Goal: Task Accomplishment & Management: Complete application form

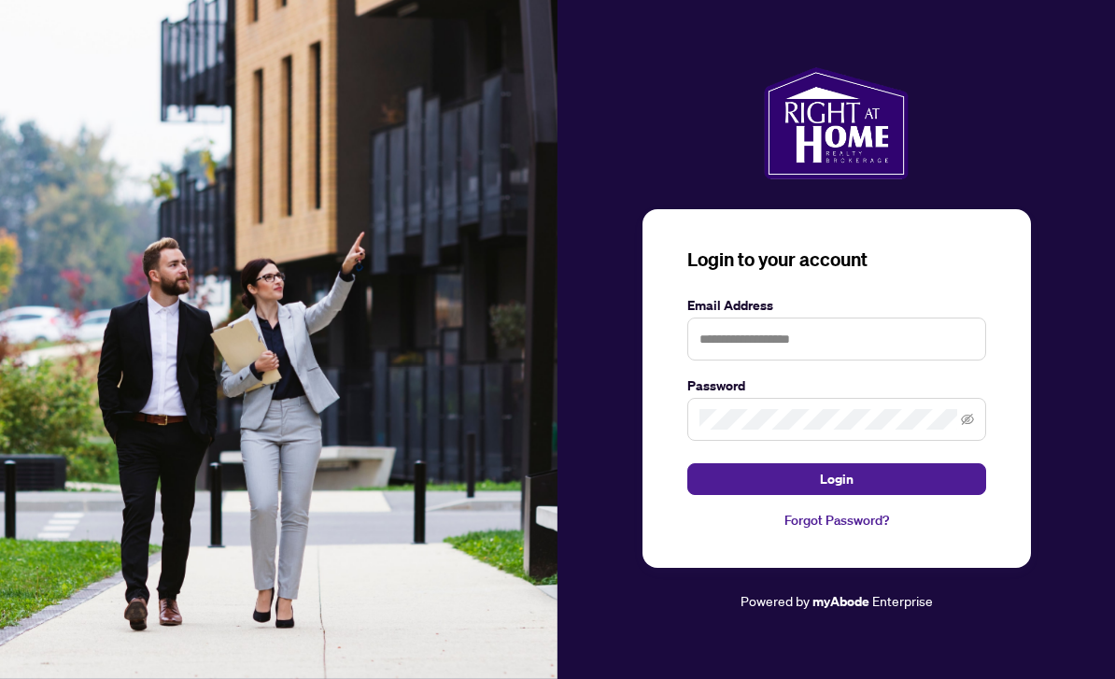
scroll to position [198, 0]
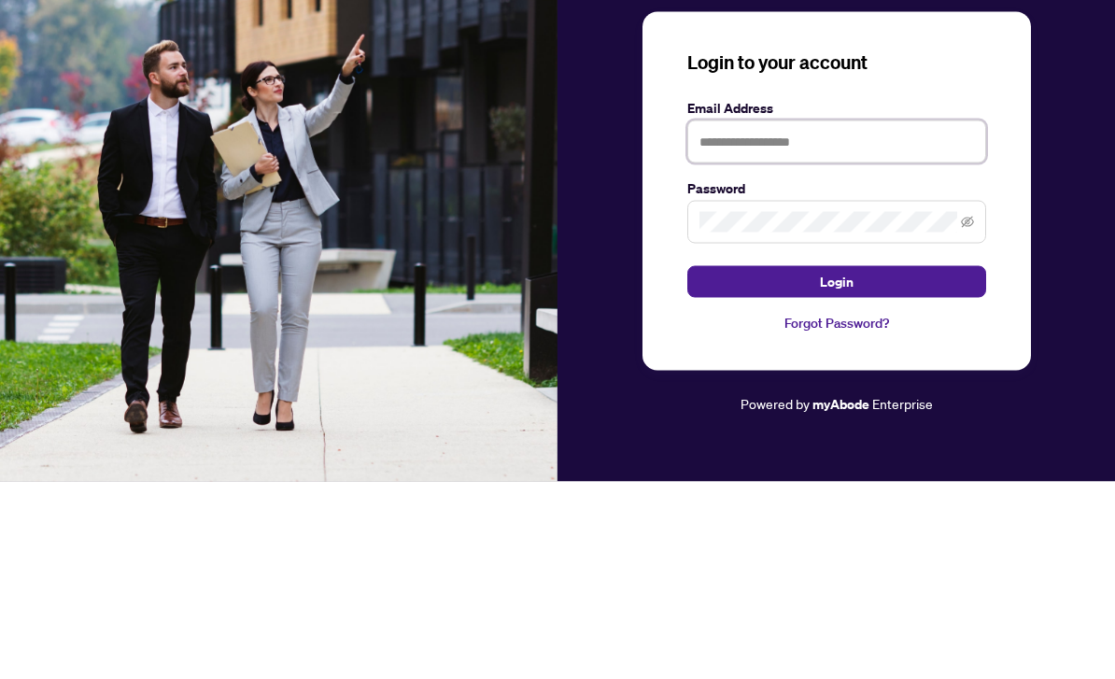
type input "**********"
click at [836, 463] on button "Login" at bounding box center [836, 479] width 299 height 32
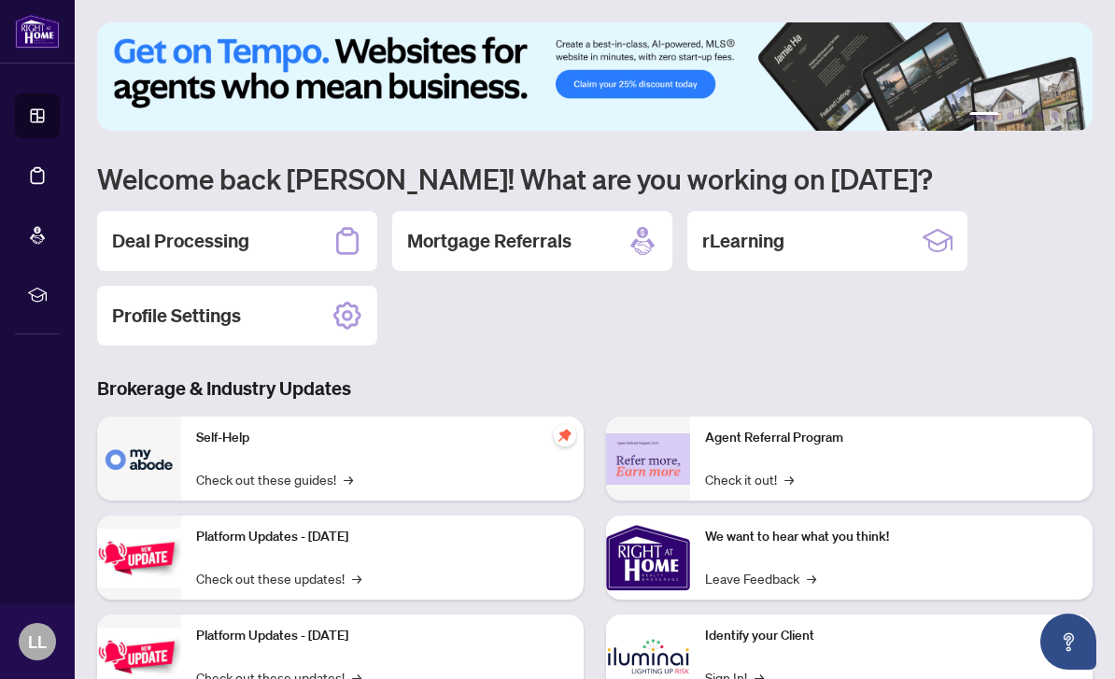
click at [865, 248] on div "rLearning" at bounding box center [827, 241] width 280 height 60
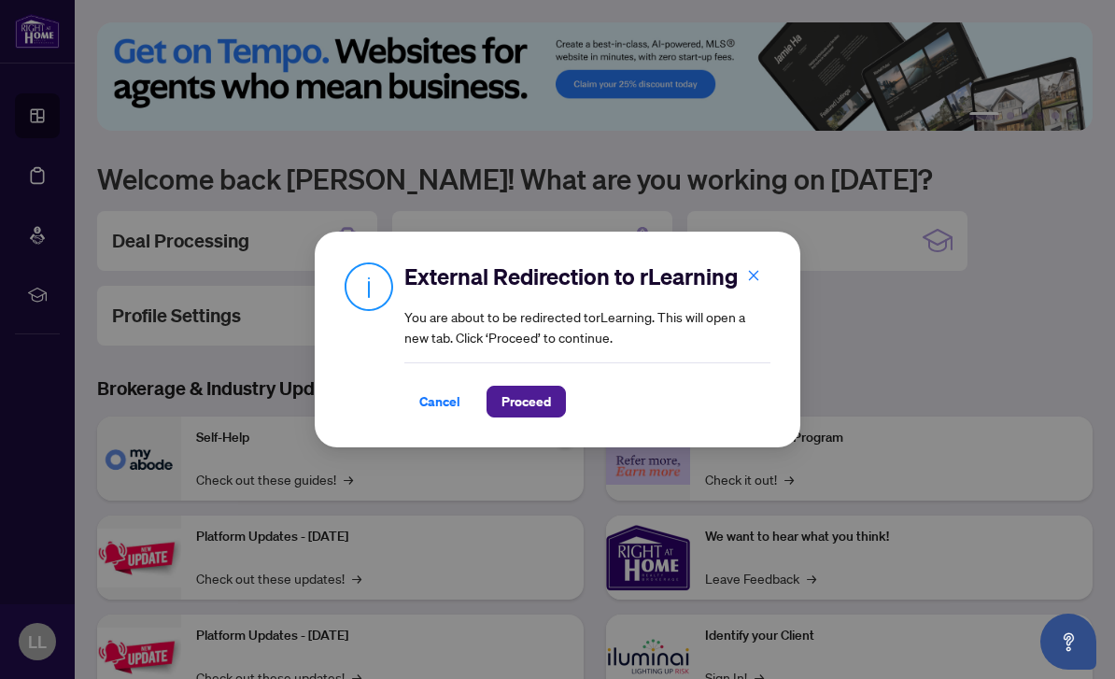
click at [553, 468] on div "External Redirection to rLearning You are about to be redirected to rLearning .…" at bounding box center [557, 339] width 1115 height 679
click at [527, 479] on div "External Redirection to rLearning You are about to be redirected to rLearning .…" at bounding box center [557, 339] width 1115 height 679
click at [539, 471] on div "External Redirection to rLearning You are about to be redirected to rLearning .…" at bounding box center [557, 339] width 1115 height 679
click at [530, 466] on div "External Redirection to rLearning You are about to be redirected to rLearning .…" at bounding box center [557, 339] width 1115 height 679
click at [529, 445] on div "External Redirection to rLearning You are about to be redirected to rLearning .…" at bounding box center [558, 340] width 486 height 216
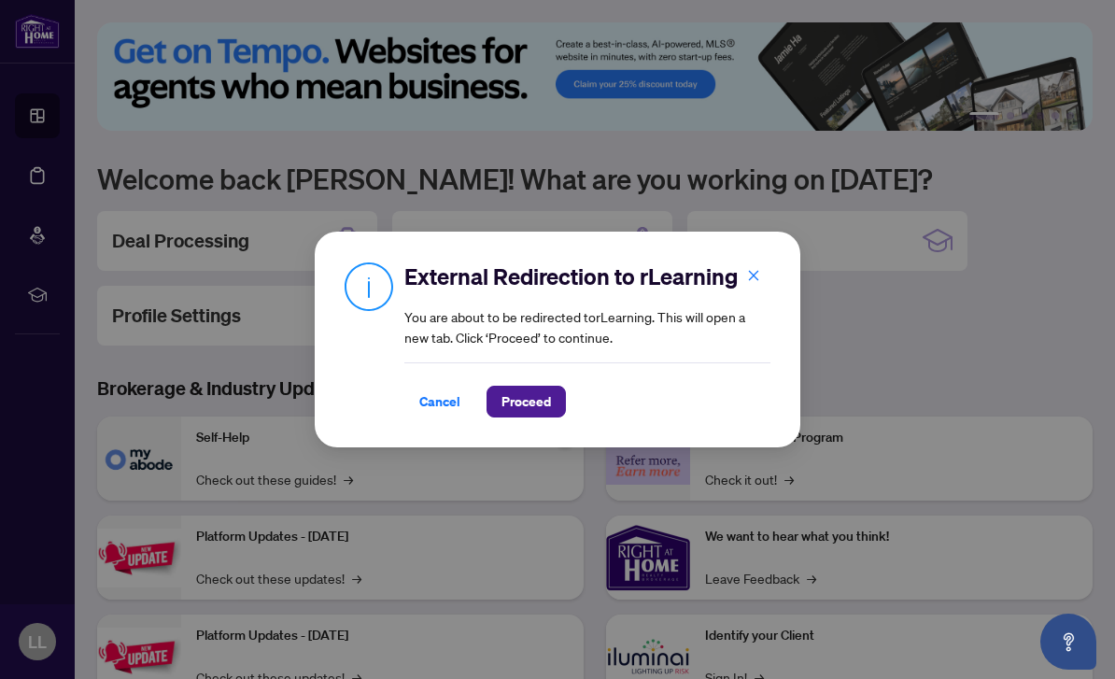
click at [764, 325] on div "External Redirection to rLearning You are about to be redirected to rLearning .…" at bounding box center [587, 339] width 366 height 156
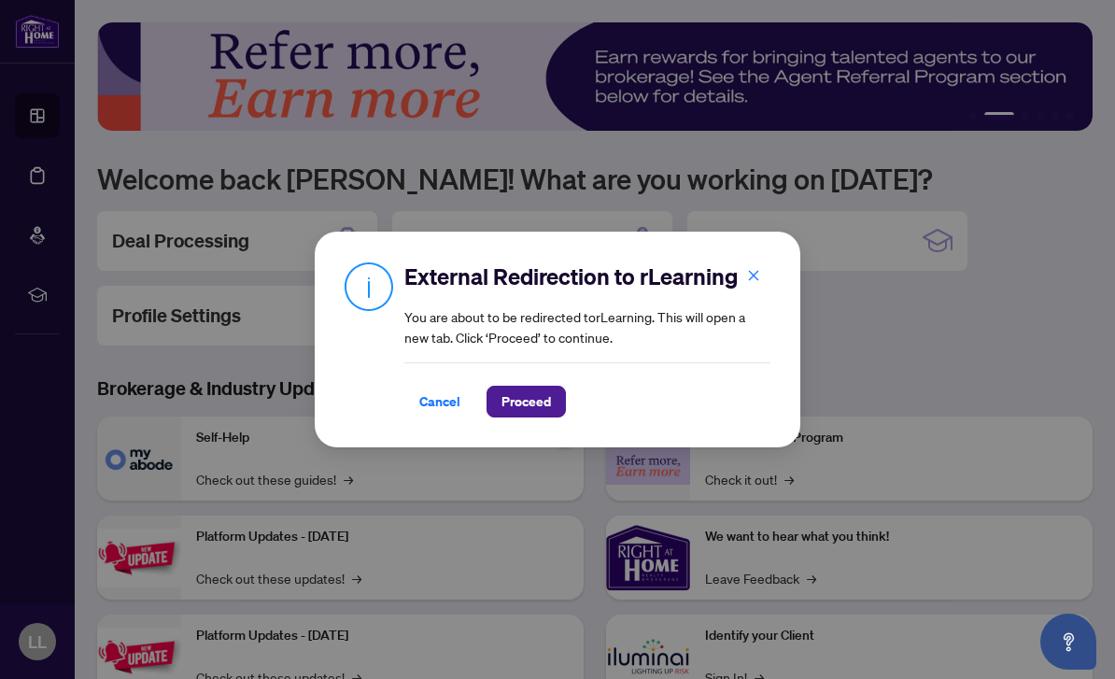
click at [738, 331] on div "External Redirection to rLearning You are about to be redirected to rLearning .…" at bounding box center [587, 339] width 366 height 156
click at [458, 466] on div "External Redirection to rLearning You are about to be redirected to rLearning .…" at bounding box center [557, 339] width 1115 height 679
click at [439, 476] on div "External Redirection to rLearning You are about to be redirected to rLearning .…" at bounding box center [557, 339] width 1115 height 679
click at [450, 444] on div "External Redirection to rLearning You are about to be redirected to rLearning .…" at bounding box center [558, 340] width 486 height 216
click at [444, 458] on div "External Redirection to rLearning You are about to be redirected to rLearning .…" at bounding box center [557, 339] width 1115 height 679
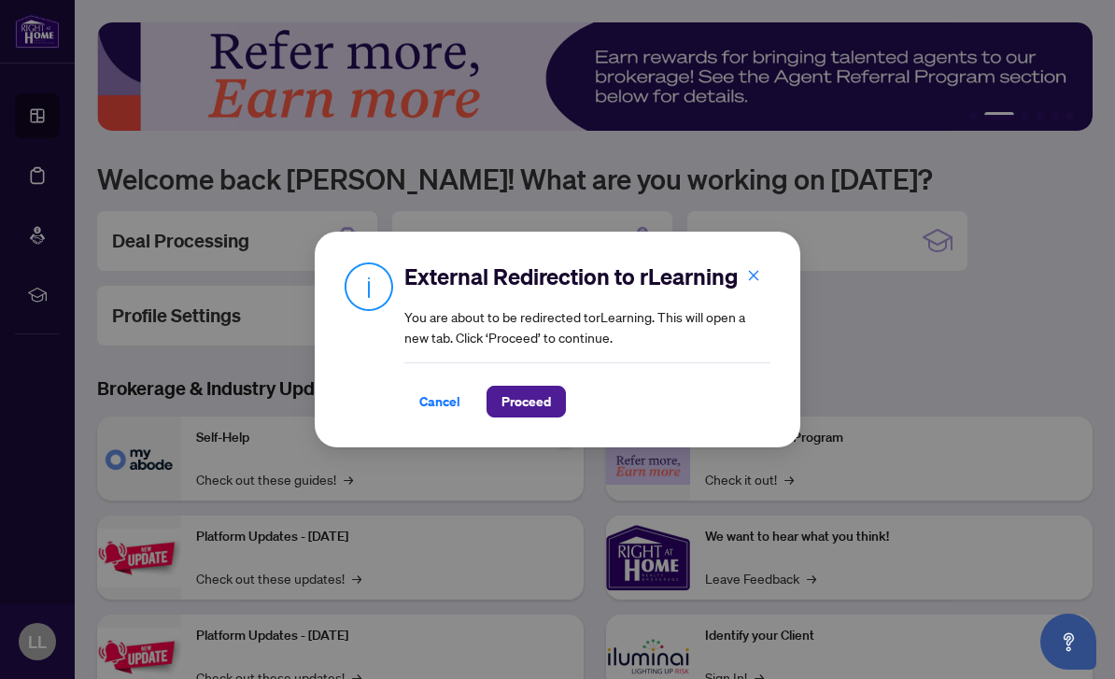
click at [454, 444] on div "External Redirection to rLearning You are about to be redirected to rLearning .…" at bounding box center [558, 340] width 486 height 216
click at [387, 358] on div "External Redirection to rLearning You are about to be redirected to rLearning .…" at bounding box center [558, 339] width 426 height 156
click at [466, 463] on div "External Redirection to rLearning You are about to be redirected to rLearning .…" at bounding box center [557, 339] width 1115 height 679
click at [452, 468] on div "External Redirection to rLearning You are about to be redirected to rLearning .…" at bounding box center [557, 339] width 1115 height 679
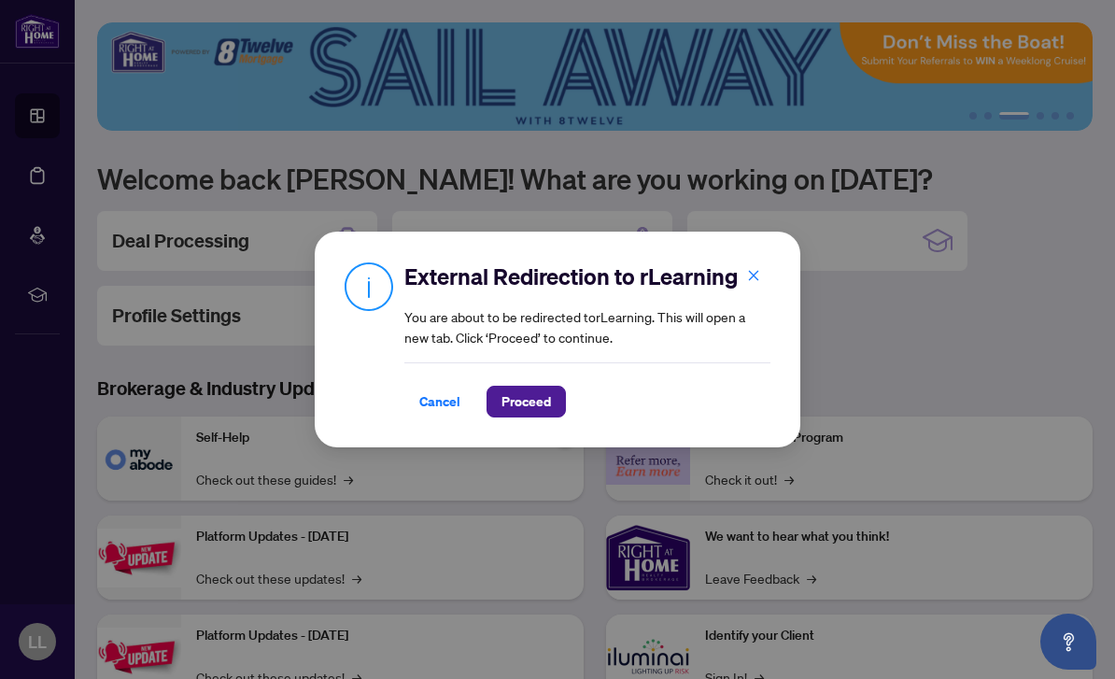
click at [761, 268] on button "button" at bounding box center [753, 276] width 37 height 32
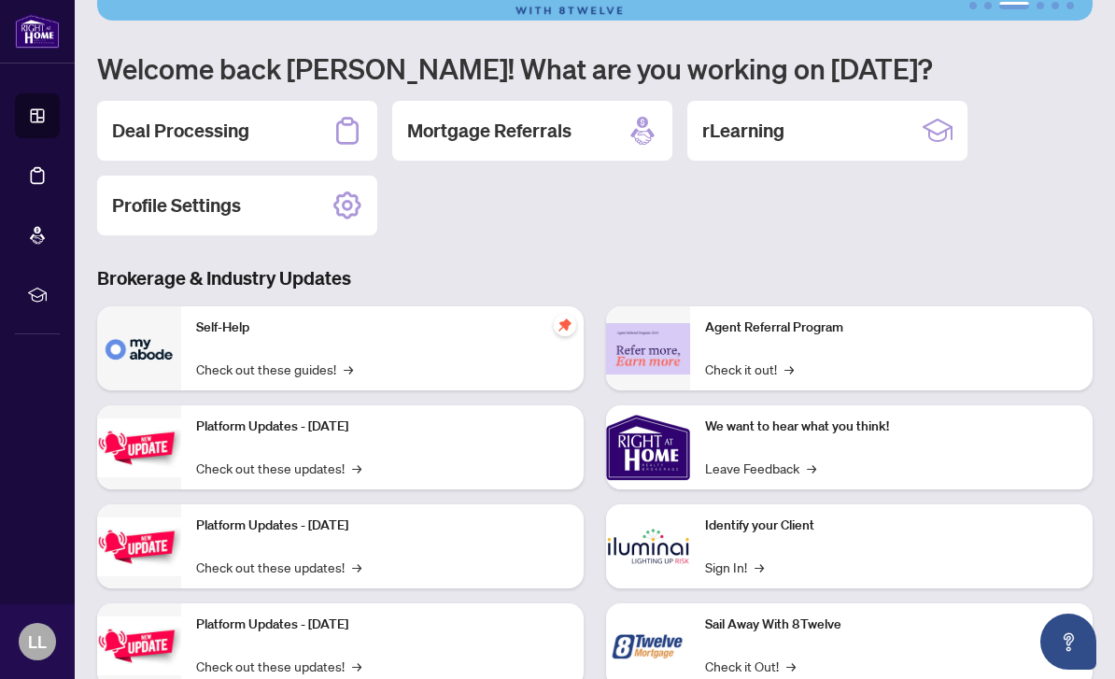
scroll to position [109, 0]
click at [228, 347] on div "Self-Help Check out these guides! →" at bounding box center [382, 349] width 402 height 84
click at [117, 350] on img at bounding box center [139, 349] width 84 height 84
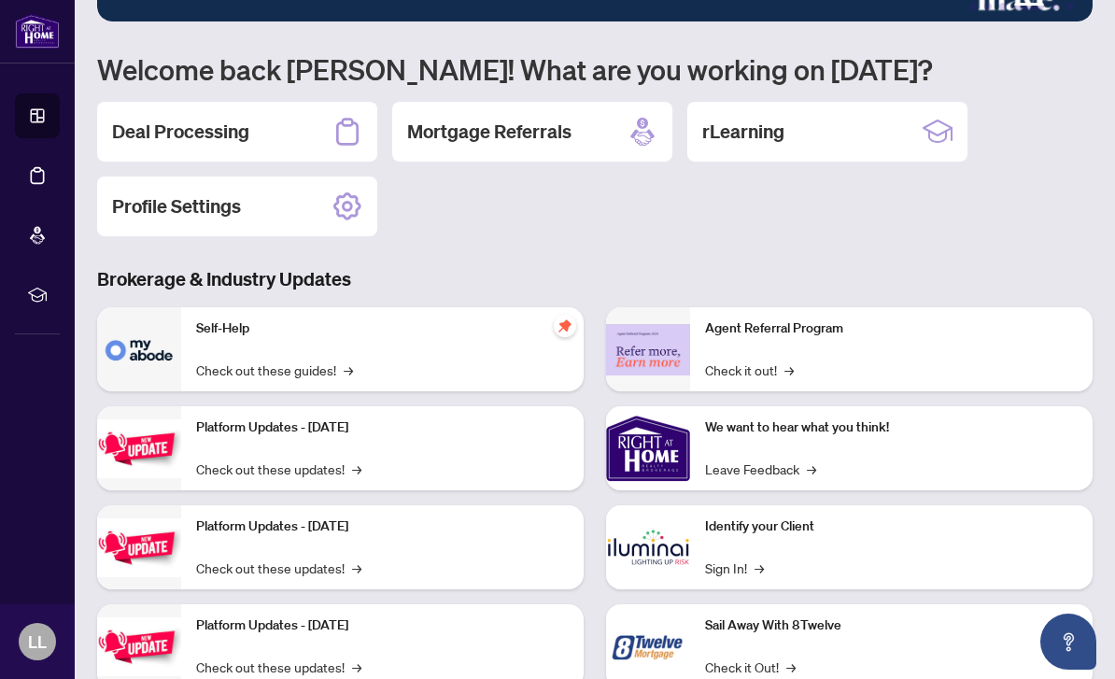
click at [218, 347] on div "Self-Help Check out these guides! →" at bounding box center [382, 349] width 402 height 84
click at [324, 379] on link "Check out these guides! →" at bounding box center [274, 370] width 157 height 21
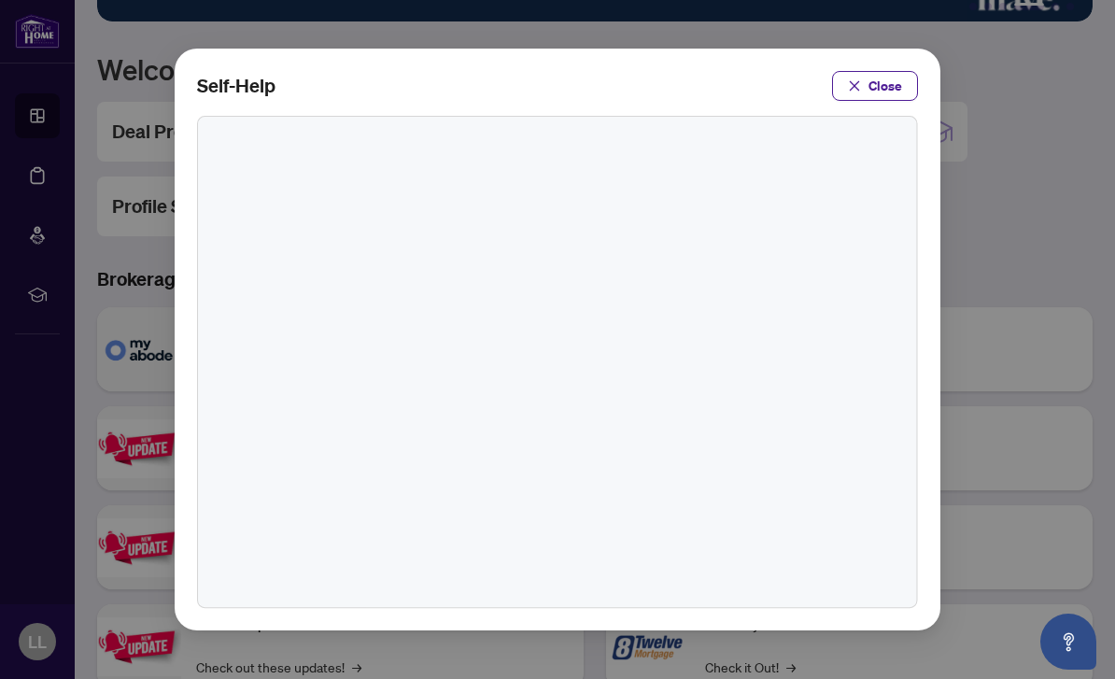
click at [343, 381] on div at bounding box center [557, 362] width 719 height 490
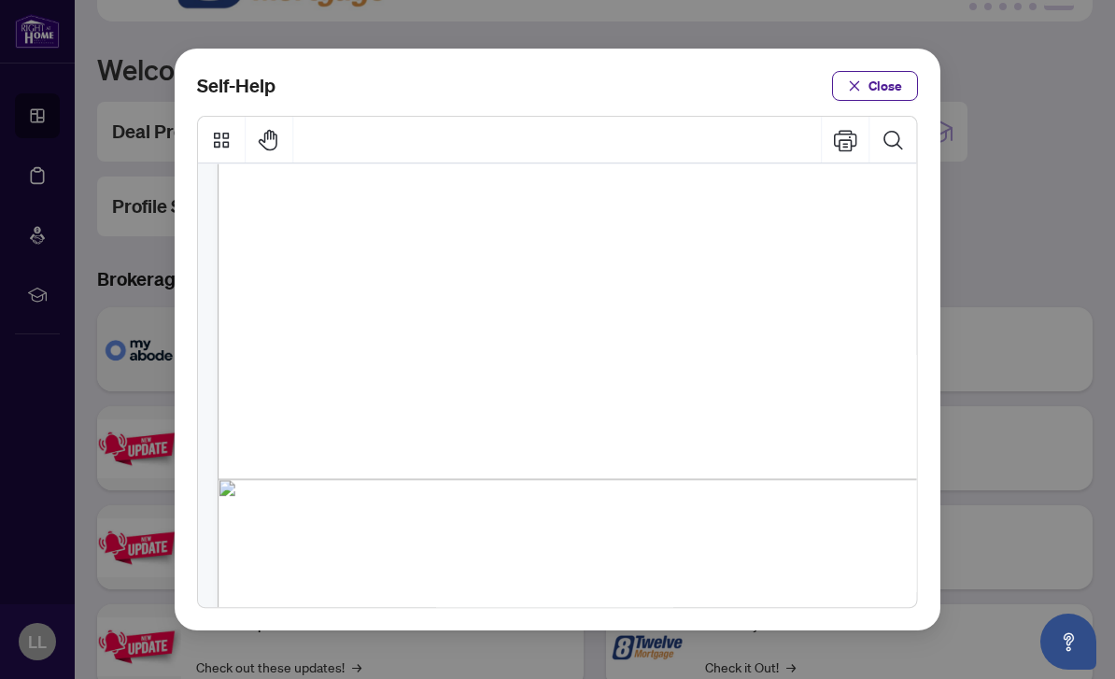
scroll to position [456, 0]
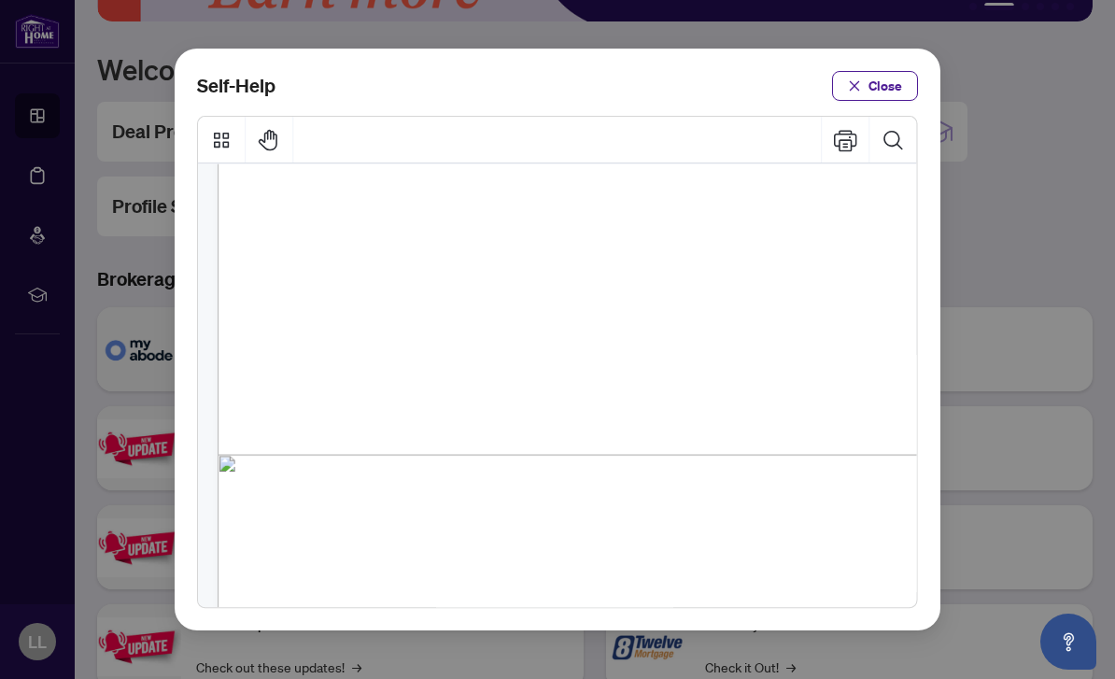
click at [511, 487] on span "How to Submit a Listing Transaction (" at bounding box center [468, 496] width 247 height 19
click at [544, 487] on span "How to Submit a Listing Transaction (" at bounding box center [468, 496] width 247 height 19
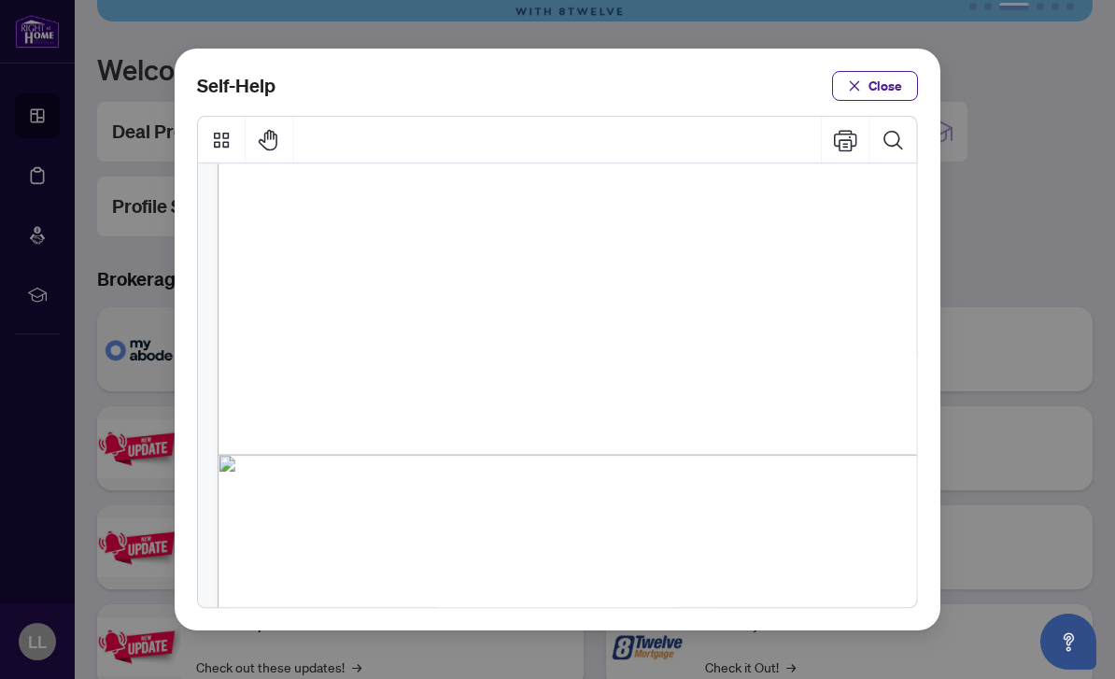
click at [534, 487] on span "How to Submit a Listing Transaction (" at bounding box center [468, 496] width 247 height 19
click at [632, 487] on span ")" at bounding box center [633, 496] width 4 height 19
click at [625, 487] on span "PDF" at bounding box center [616, 496] width 24 height 19
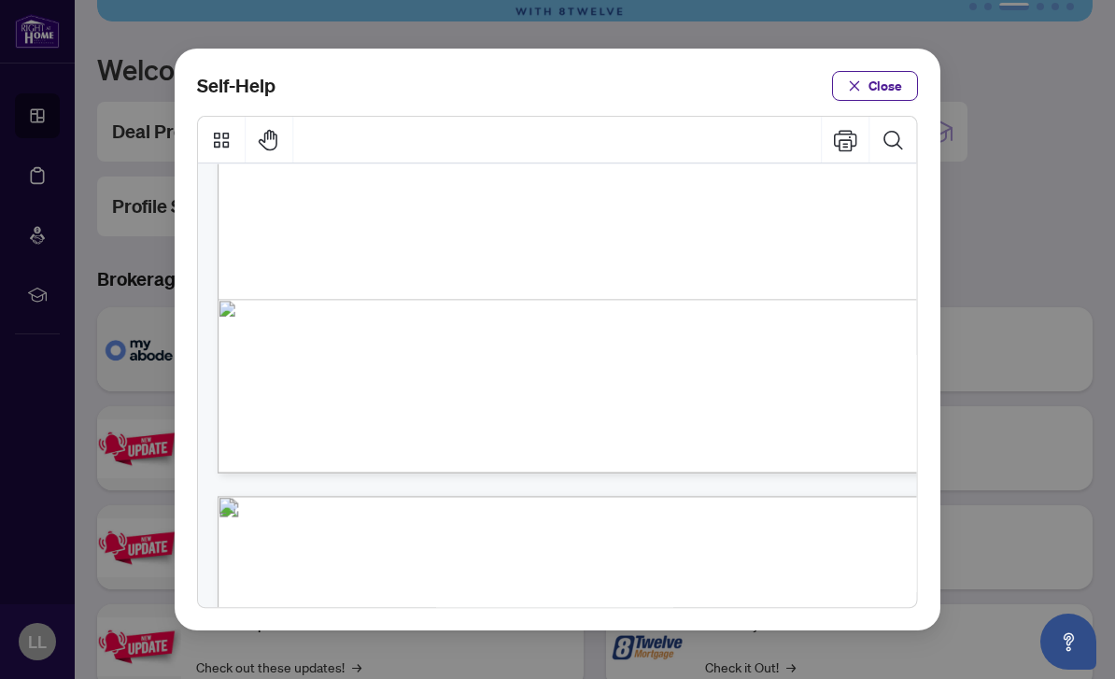
scroll to position [554, 0]
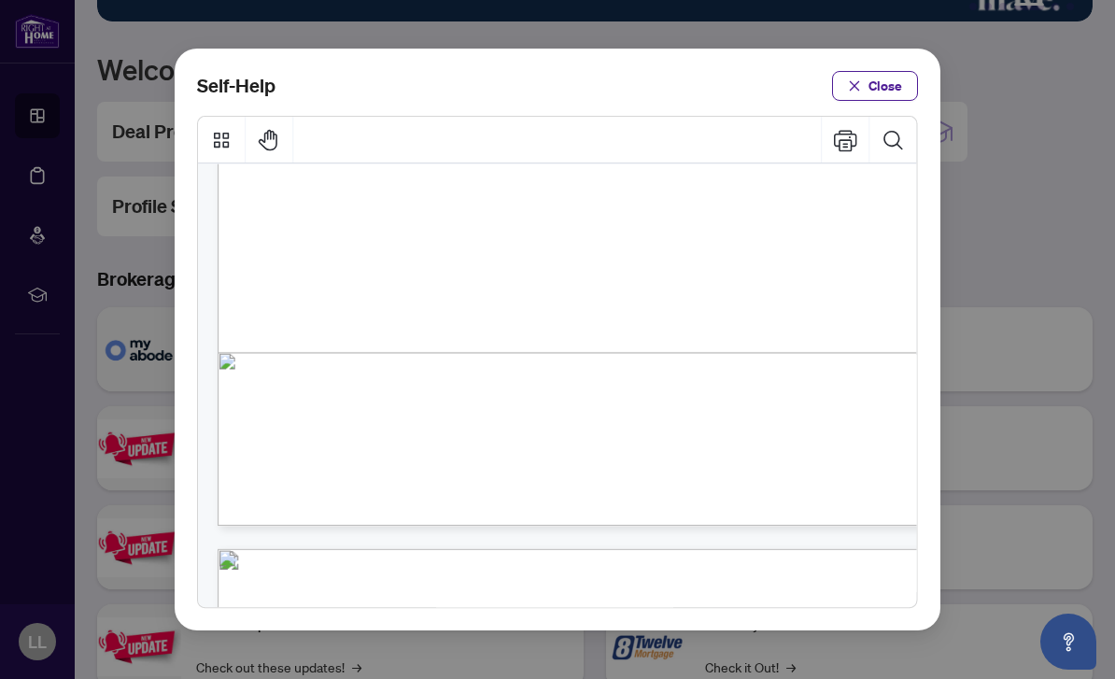
click at [628, 385] on span "PDF" at bounding box center [616, 394] width 24 height 19
click at [541, 385] on span "How to Submit a Listing Transaction (" at bounding box center [468, 394] width 247 height 19
click at [623, 385] on span "PDF" at bounding box center [616, 394] width 24 height 19
click at [613, 385] on span "PDF" at bounding box center [616, 394] width 24 height 19
click at [591, 385] on span "How to Submit a Listing Transaction (" at bounding box center [468, 394] width 247 height 19
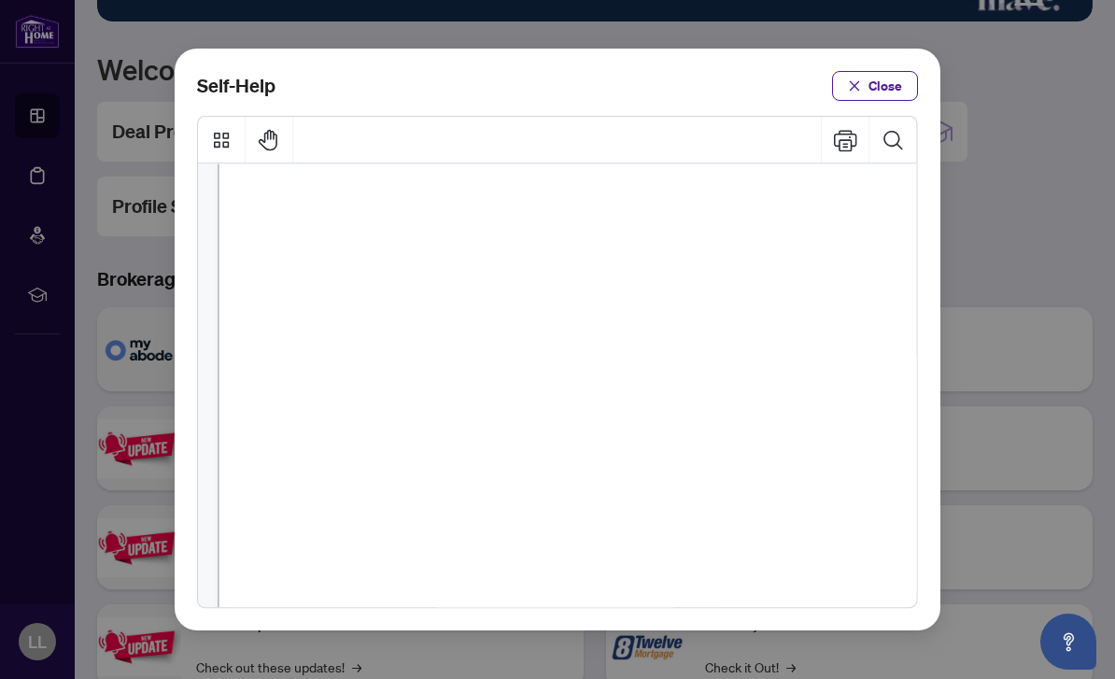
scroll to position [934, 183]
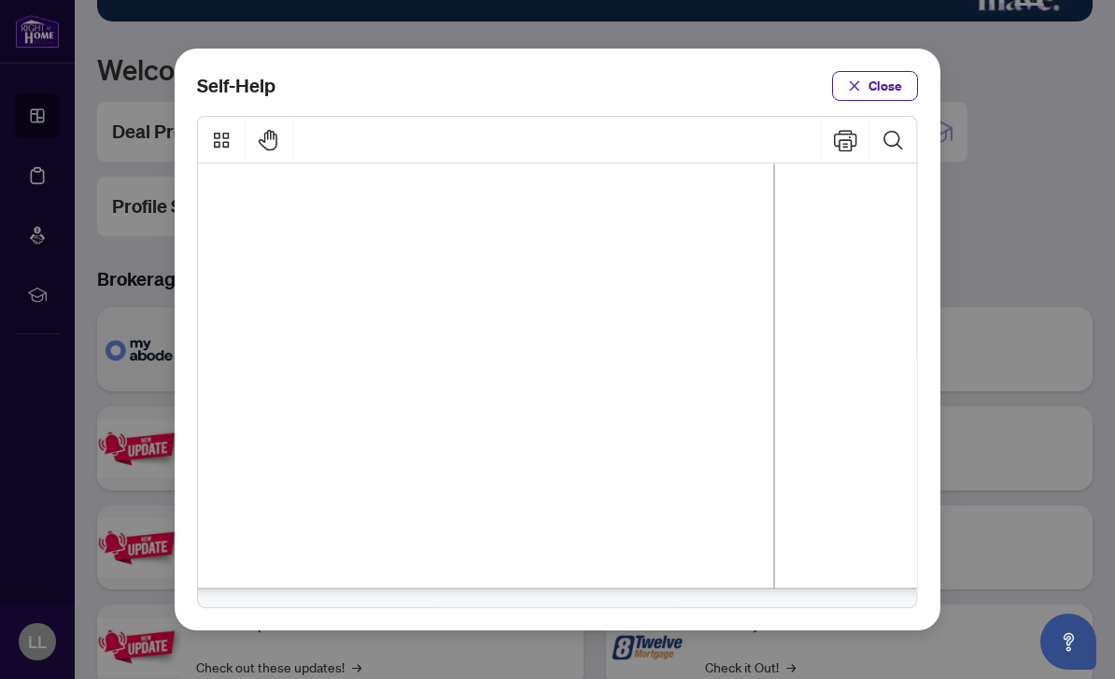
click at [632, 377] on span "PDF" at bounding box center [625, 391] width 36 height 28
click at [627, 377] on span "PDF" at bounding box center [625, 391] width 36 height 28
click at [637, 377] on span "PDF" at bounding box center [625, 391] width 36 height 28
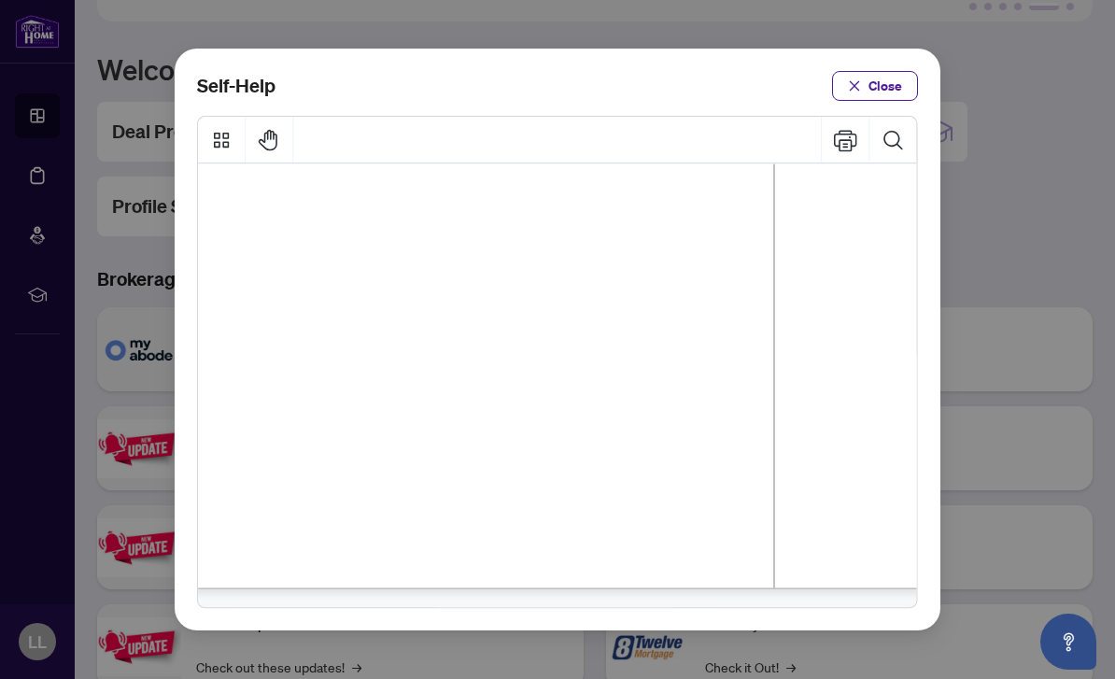
click at [642, 377] on span "PDF" at bounding box center [625, 391] width 36 height 28
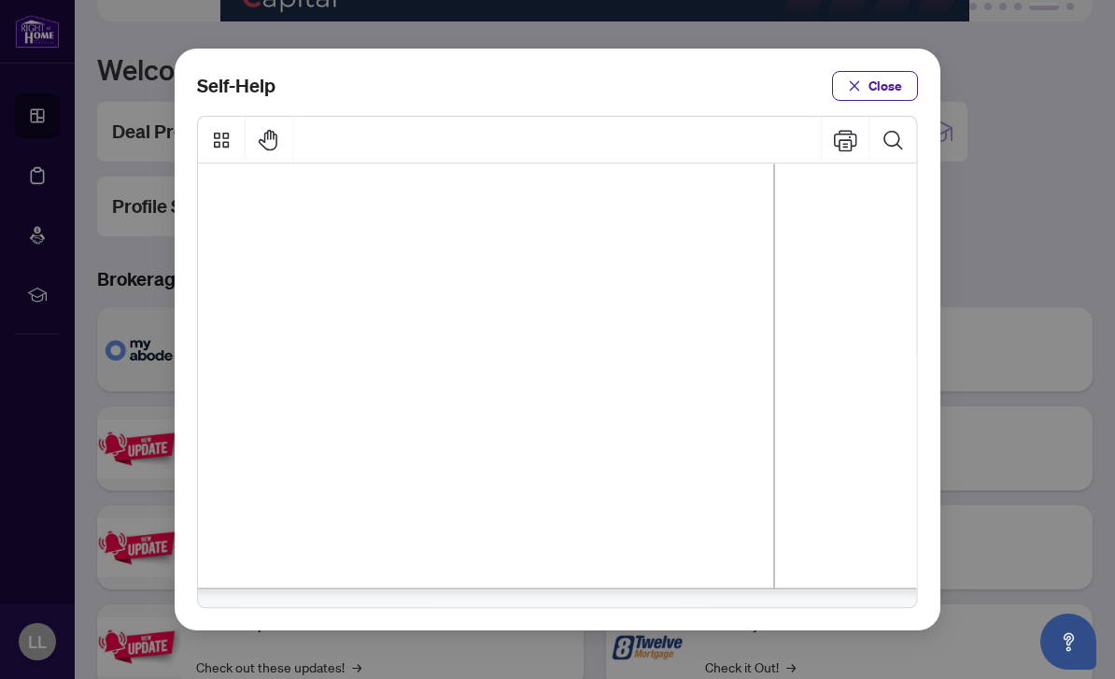
click at [636, 377] on span "PDF" at bounding box center [625, 391] width 36 height 28
click at [653, 377] on li "● How to Submit a Listing Transaction ( PDF )" at bounding box center [419, 392] width 468 height 30
click at [872, 71] on span "Close" at bounding box center [885, 86] width 34 height 30
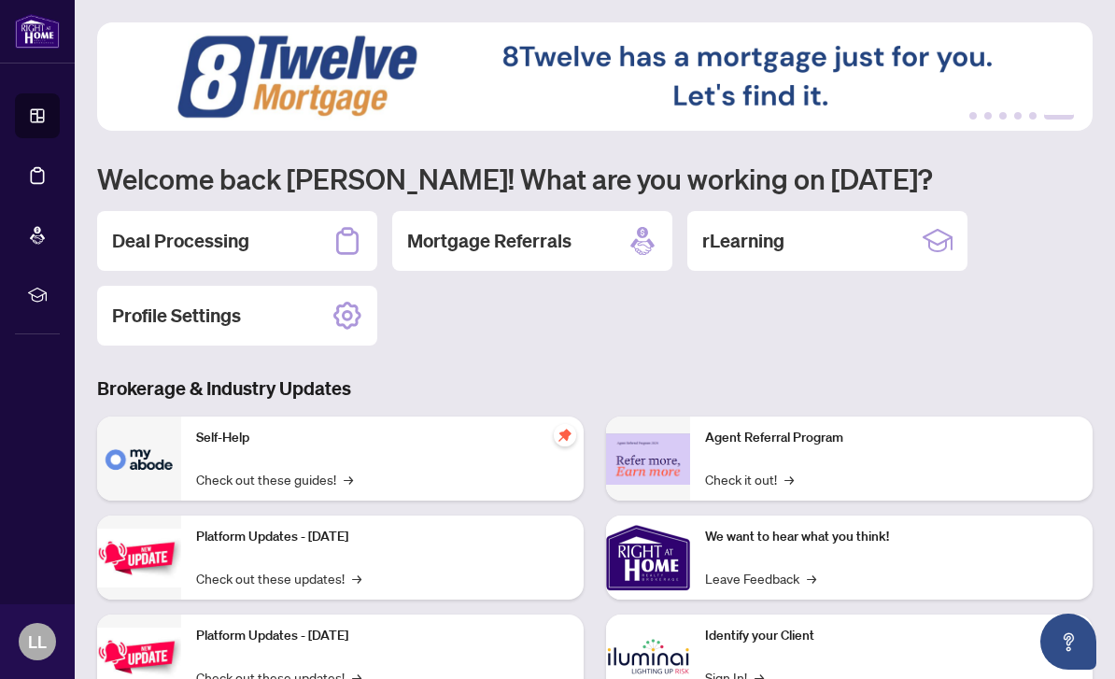
scroll to position [0, 0]
click at [338, 469] on link "Check out these guides! →" at bounding box center [274, 479] width 157 height 21
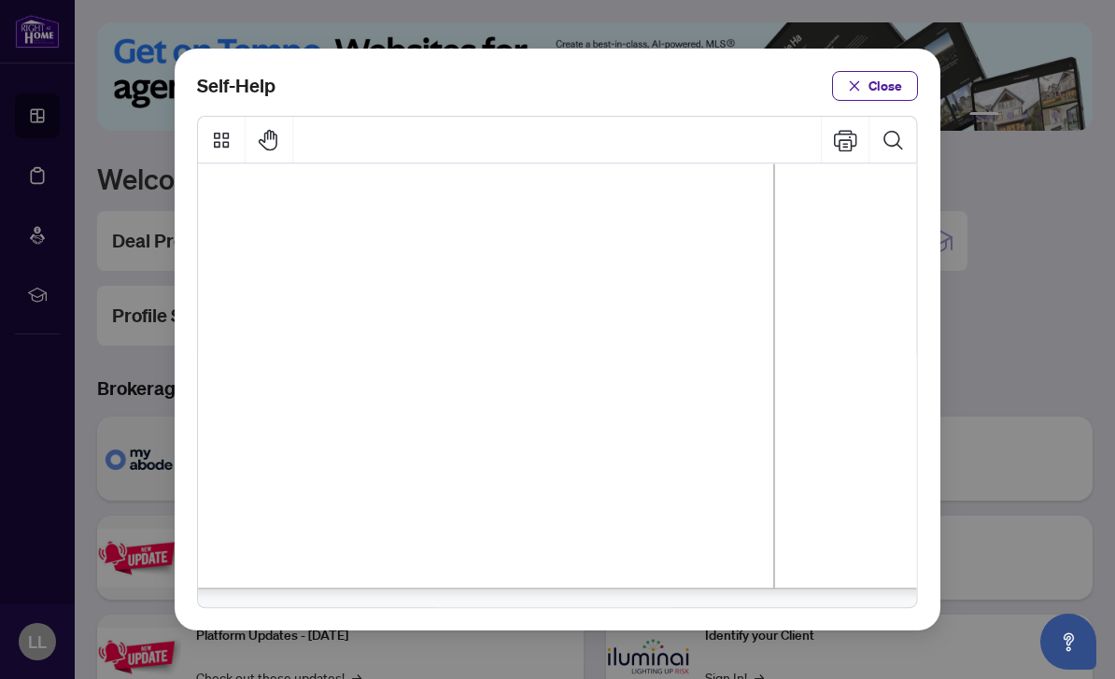
click at [623, 377] on span "PDF" at bounding box center [625, 391] width 36 height 28
click at [641, 377] on span "PDF" at bounding box center [625, 391] width 36 height 28
click at [630, 377] on span "PDF" at bounding box center [625, 391] width 36 height 28
click at [280, 126] on button "Pan Mode" at bounding box center [269, 140] width 47 height 47
click at [268, 128] on icon "Pan Mode" at bounding box center [269, 139] width 23 height 23
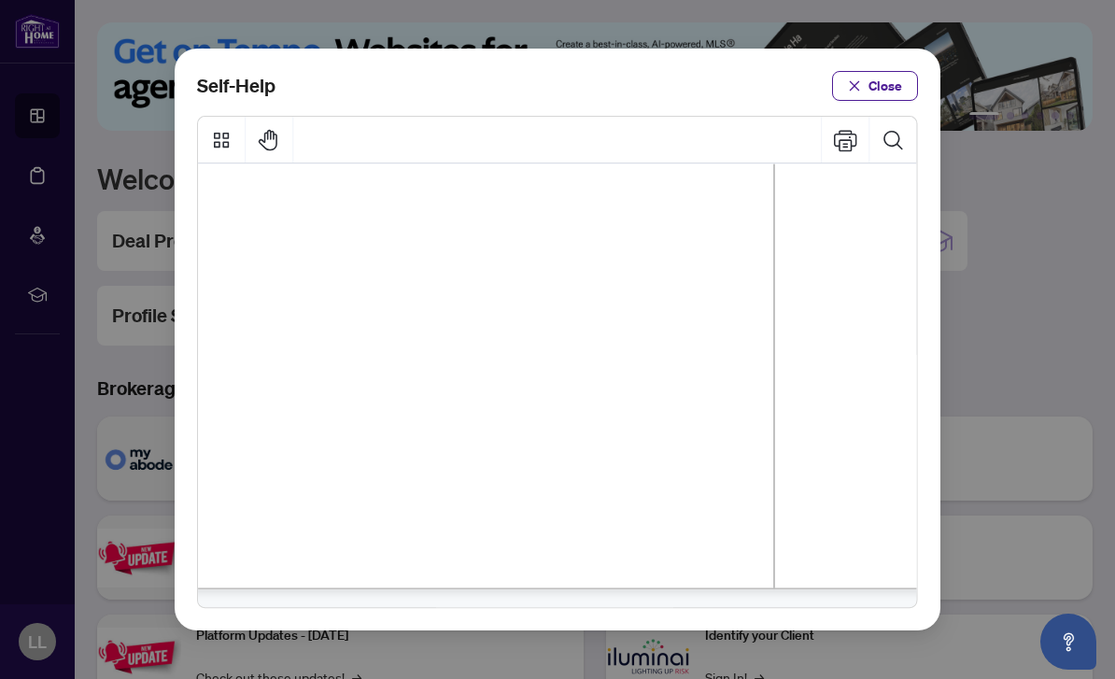
click at [641, 377] on span "PDF" at bounding box center [625, 391] width 36 height 28
click at [882, 71] on span "Close" at bounding box center [885, 86] width 34 height 30
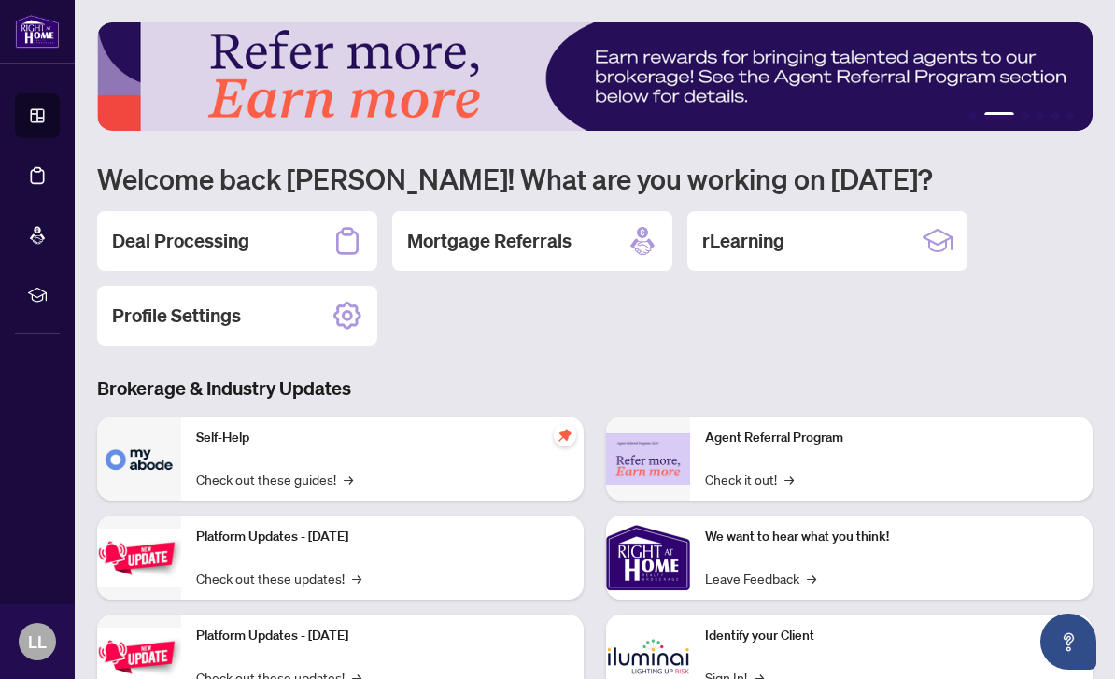
scroll to position [10, 0]
click at [345, 469] on link "Check out these guides! →" at bounding box center [274, 479] width 157 height 21
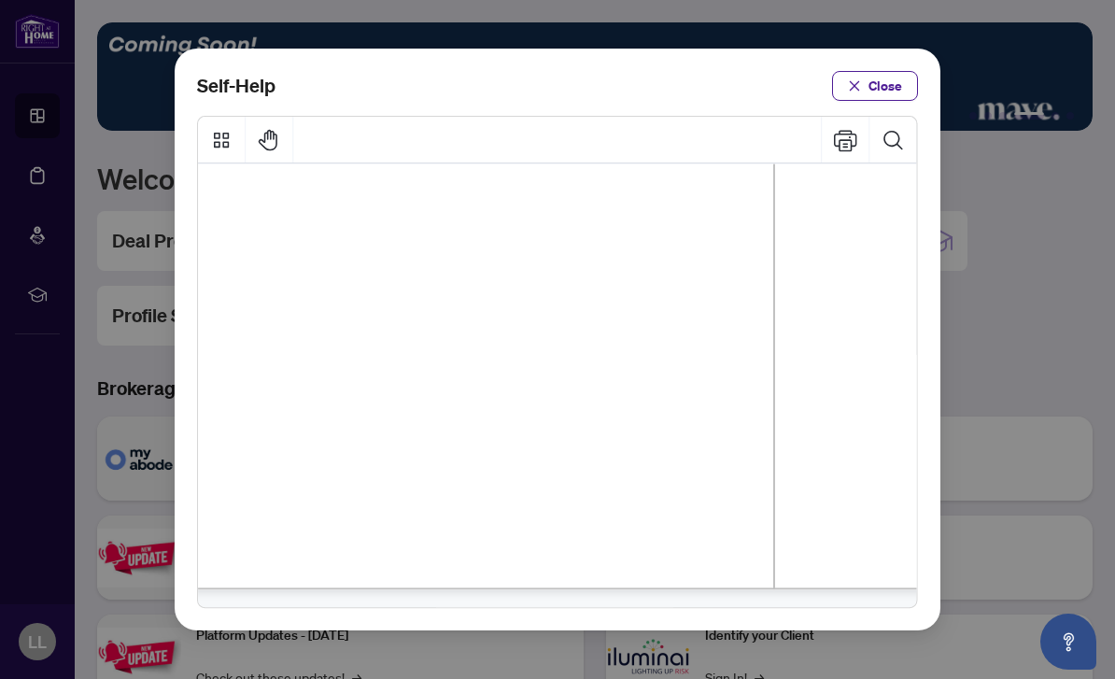
click at [643, 377] on span "PDF" at bounding box center [625, 391] width 36 height 28
click at [614, 377] on span "PDF" at bounding box center [625, 391] width 36 height 28
click at [370, 385] on span "How to Submit a Listing Transaction (" at bounding box center [402, 391] width 371 height 28
click at [890, 71] on span "Close" at bounding box center [885, 86] width 34 height 30
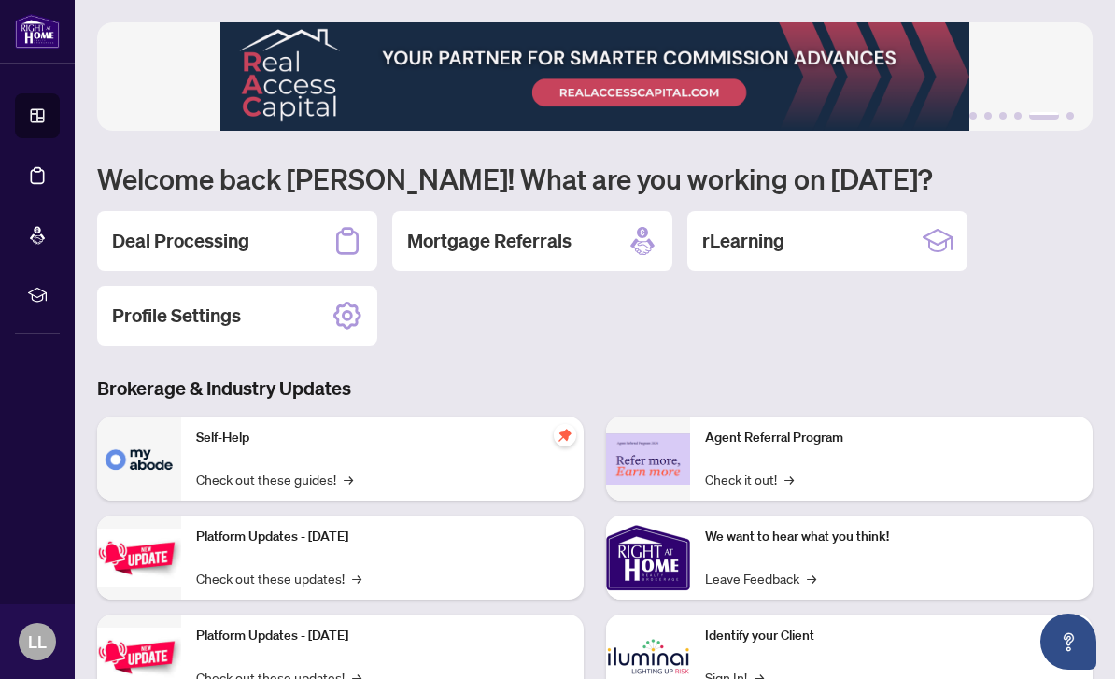
scroll to position [0, 0]
click at [322, 225] on div "Deal Processing" at bounding box center [237, 241] width 280 height 60
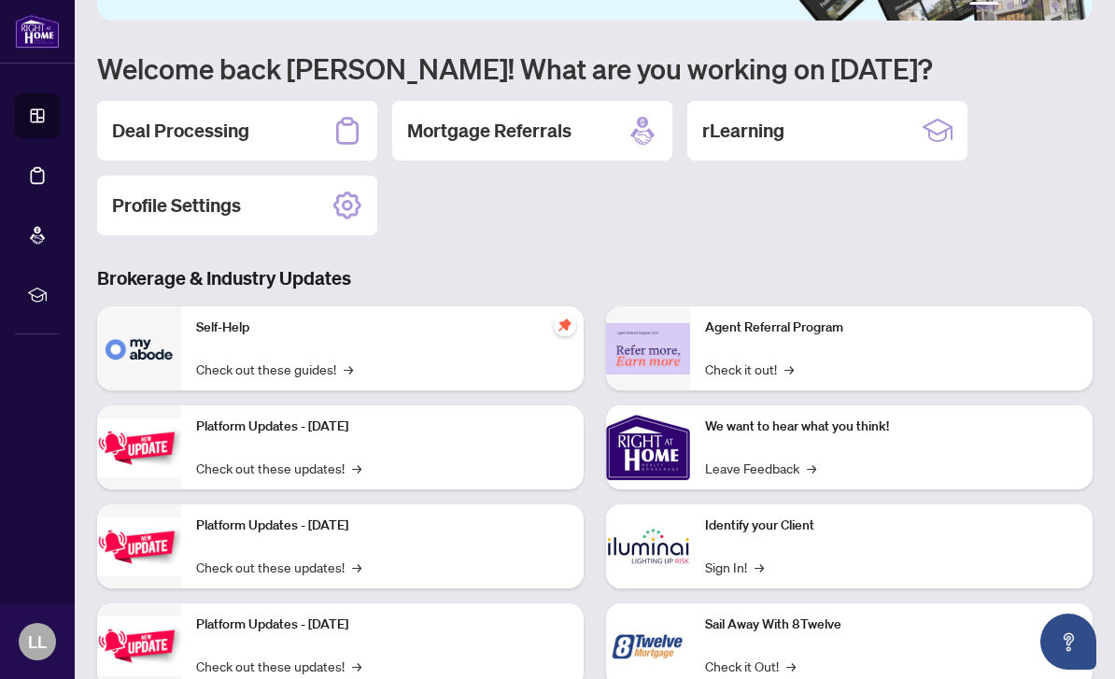
scroll to position [109, 0]
click at [311, 367] on link "Check out these guides! →" at bounding box center [274, 370] width 157 height 21
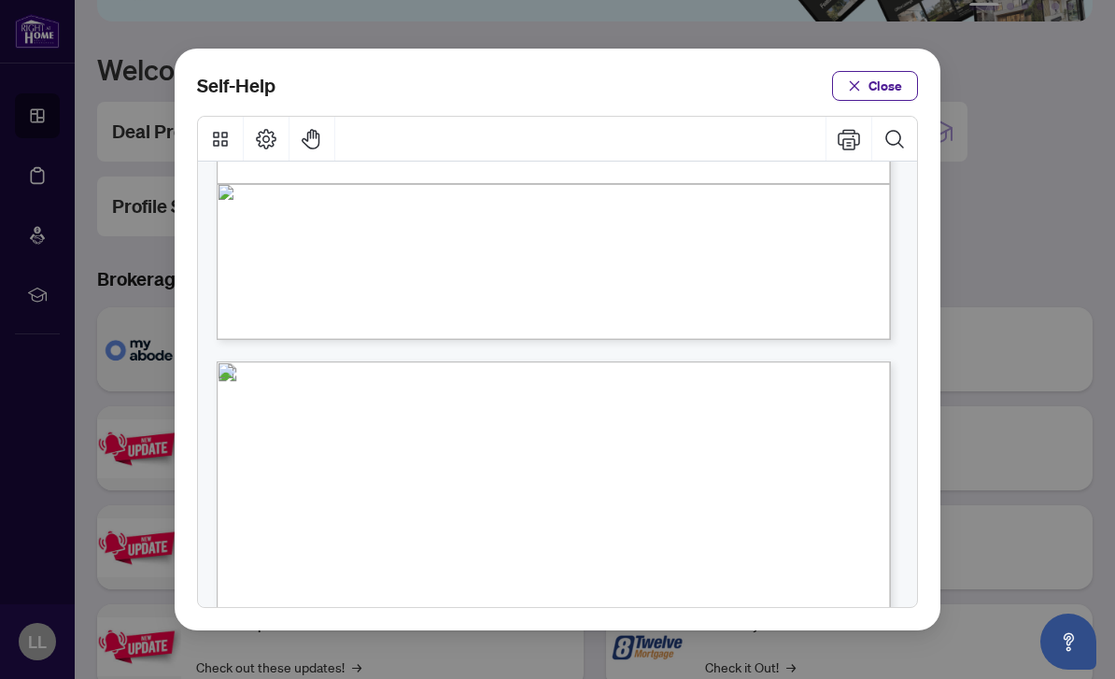
scroll to position [705, 0]
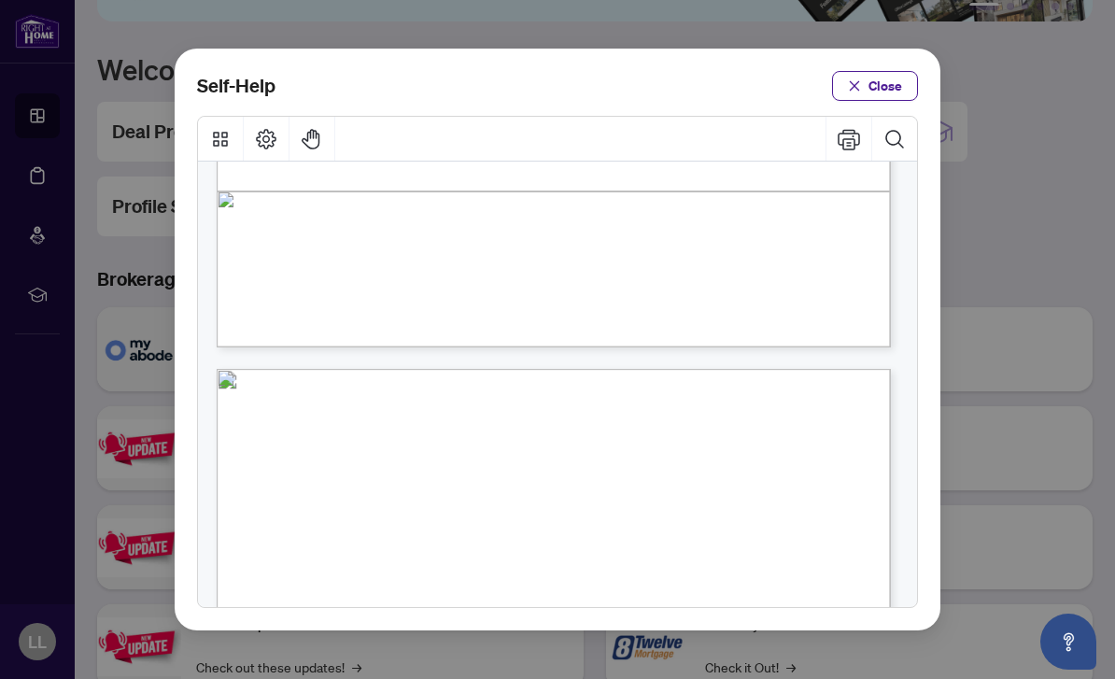
click at [599, 213] on span "PDF" at bounding box center [595, 222] width 24 height 19
click at [593, 213] on span "PDF" at bounding box center [595, 222] width 24 height 19
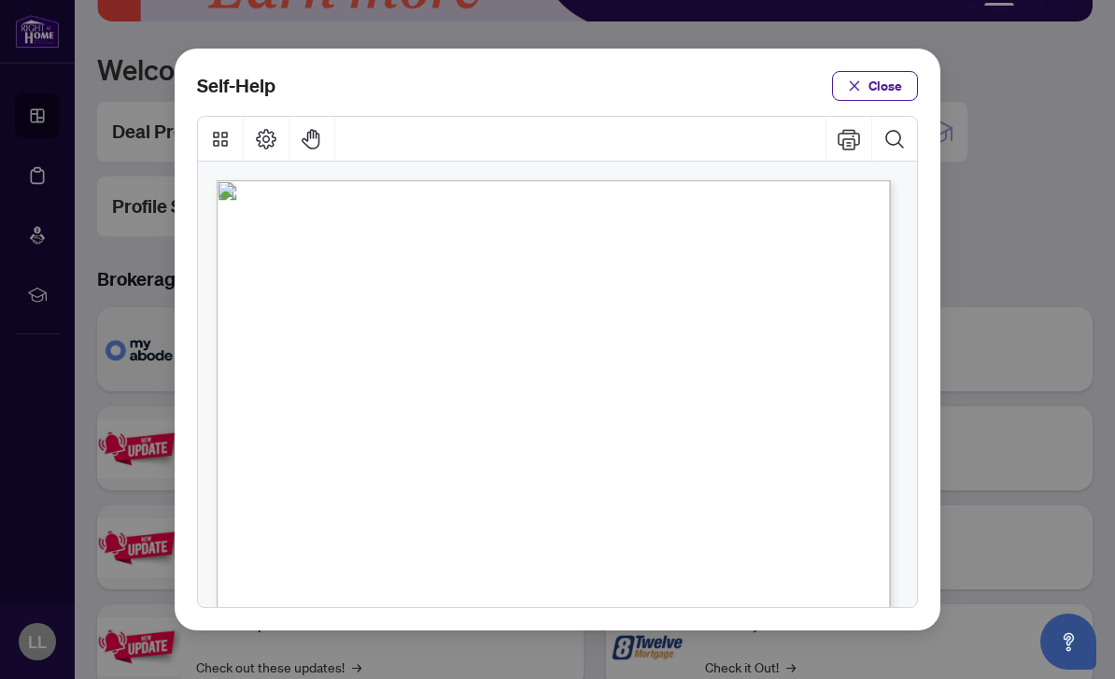
scroll to position [-1, 0]
click at [883, 71] on span "Close" at bounding box center [885, 86] width 34 height 30
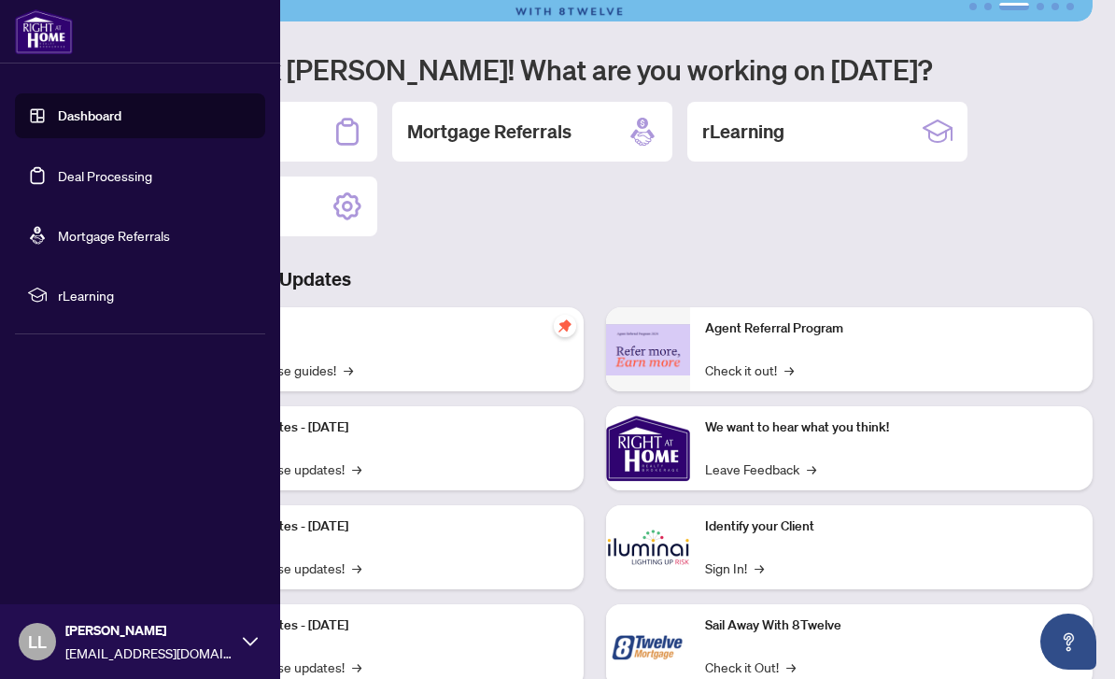
click at [77, 293] on span "rLearning" at bounding box center [155, 295] width 194 height 21
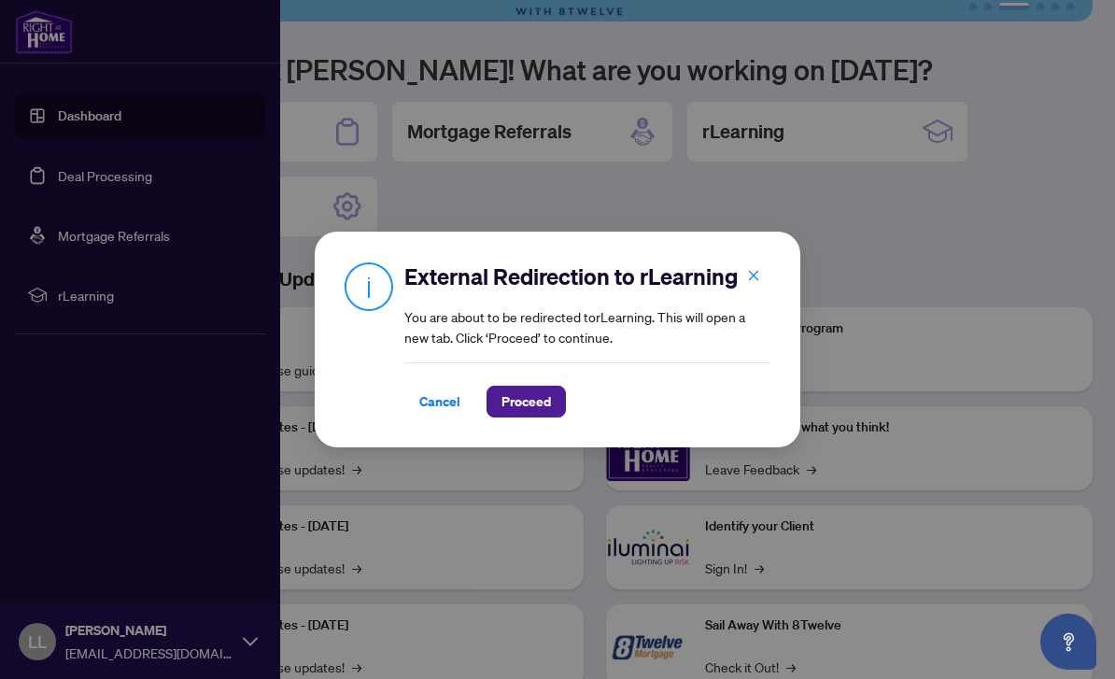
click at [540, 403] on span "Proceed" at bounding box center [525, 402] width 49 height 30
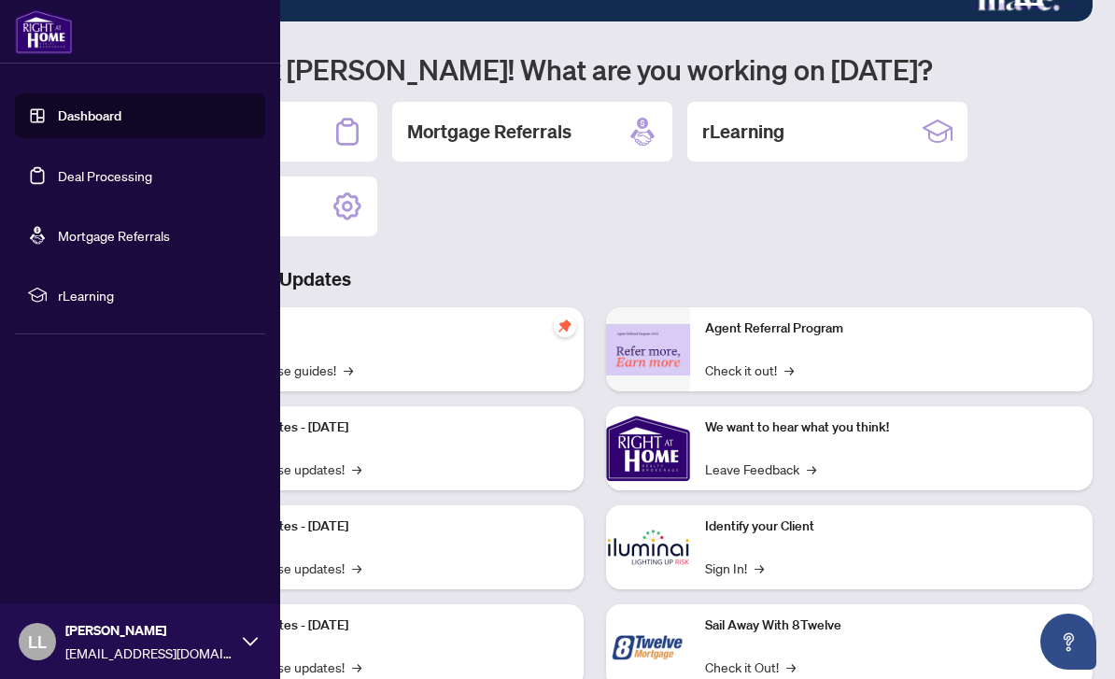
click at [1060, 176] on div "Deal Processing Mortgage Referrals rLearning Profile Settings" at bounding box center [594, 169] width 995 height 134
click at [1009, 193] on div "Deal Processing Mortgage Referrals rLearning Profile Settings" at bounding box center [594, 169] width 995 height 134
click at [121, 115] on link "Dashboard" at bounding box center [89, 115] width 63 height 17
click at [76, 124] on link "Dashboard" at bounding box center [89, 115] width 63 height 17
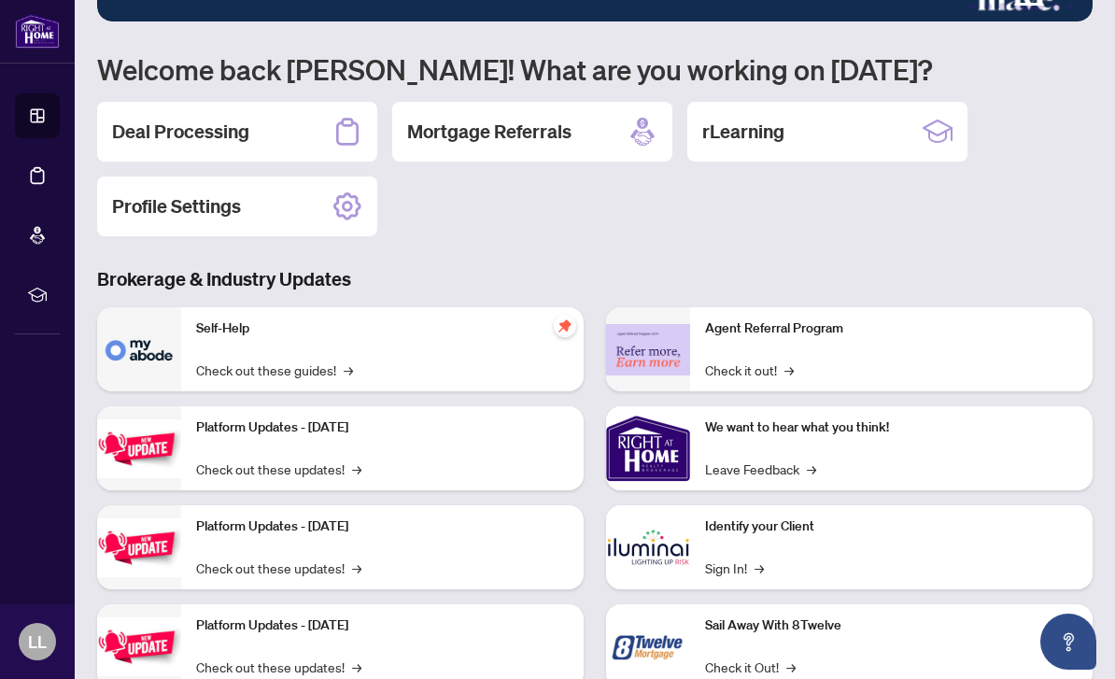
click at [571, 235] on div "Deal Processing Mortgage Referrals rLearning Profile Settings" at bounding box center [594, 169] width 995 height 134
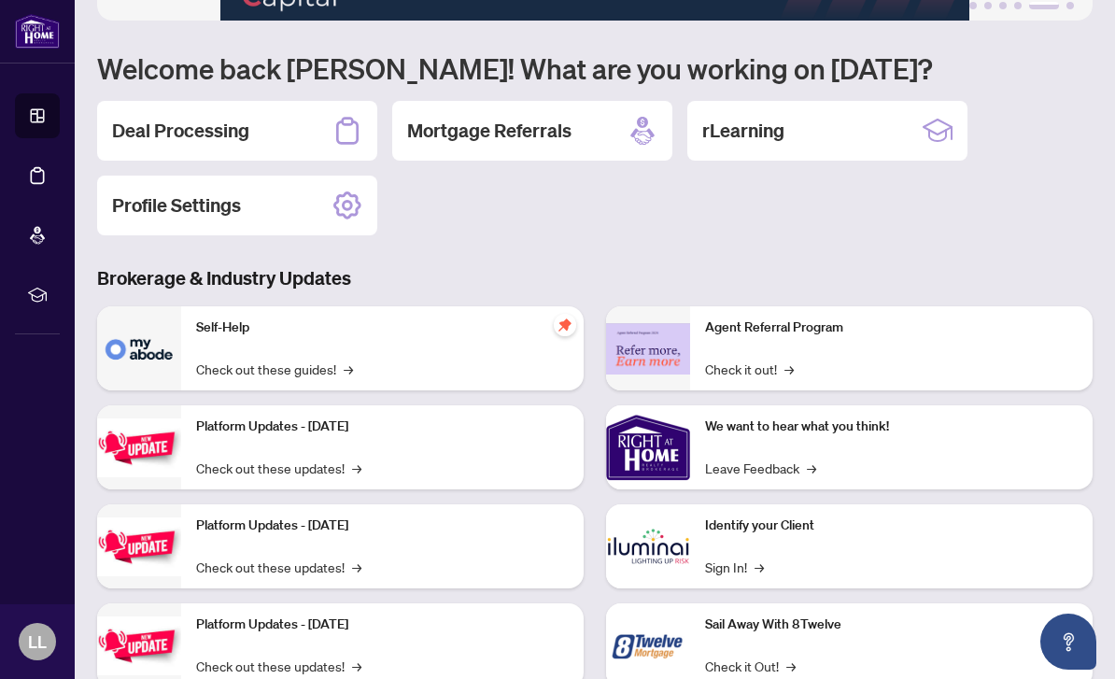
scroll to position [109, 0]
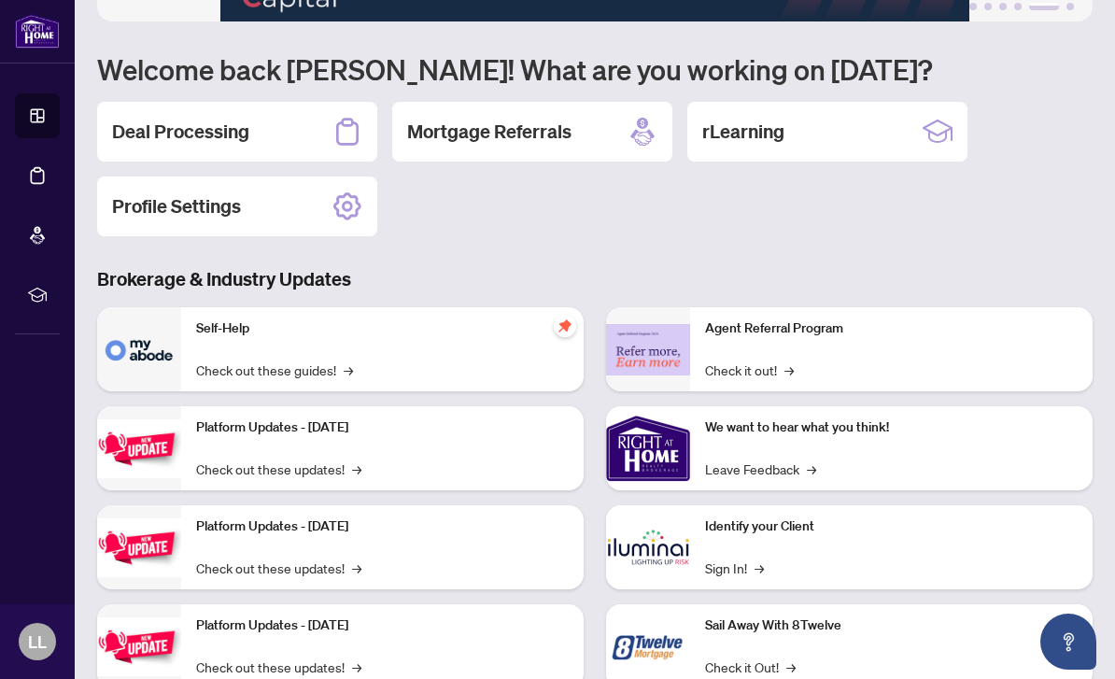
click at [319, 528] on p "Platform Updates - [DATE]" at bounding box center [382, 526] width 373 height 21
click at [334, 578] on link "Check out these updates! →" at bounding box center [278, 567] width 165 height 21
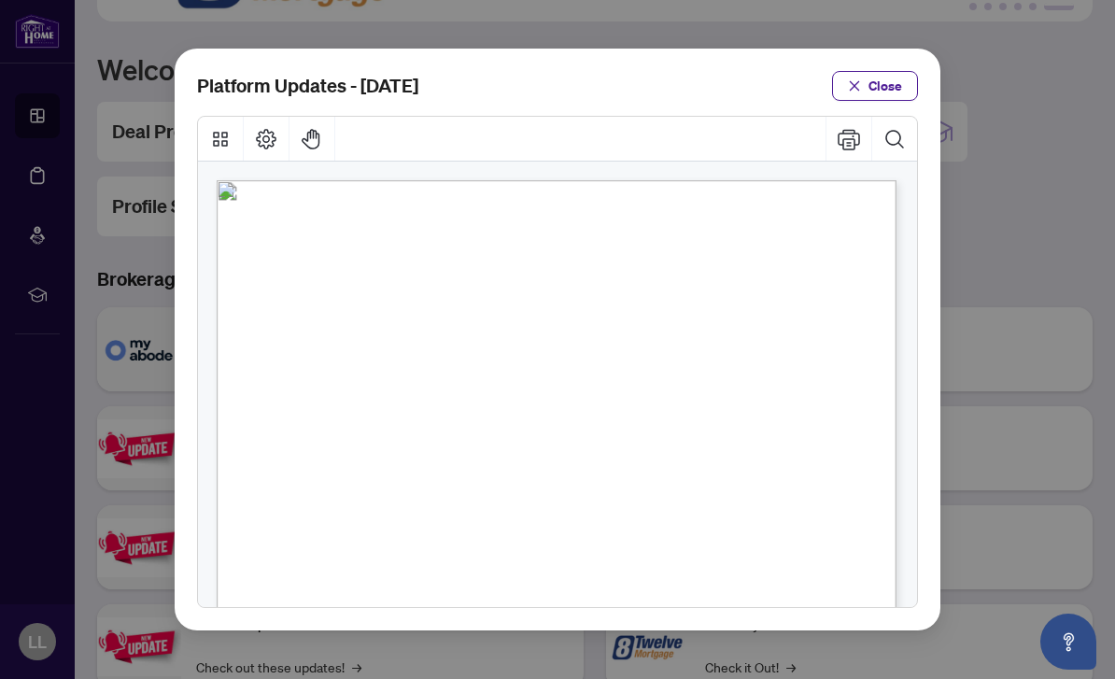
scroll to position [0, 1]
click at [874, 71] on span "Close" at bounding box center [885, 86] width 34 height 30
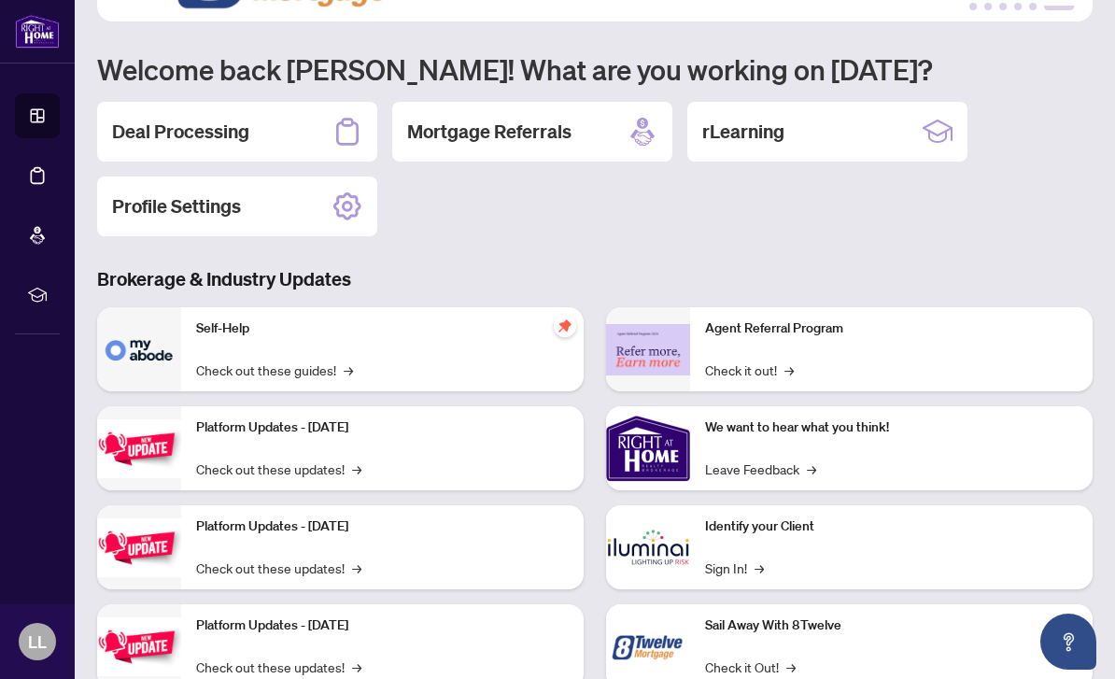
scroll to position [60, 0]
click at [816, 458] on span "→" at bounding box center [811, 468] width 9 height 21
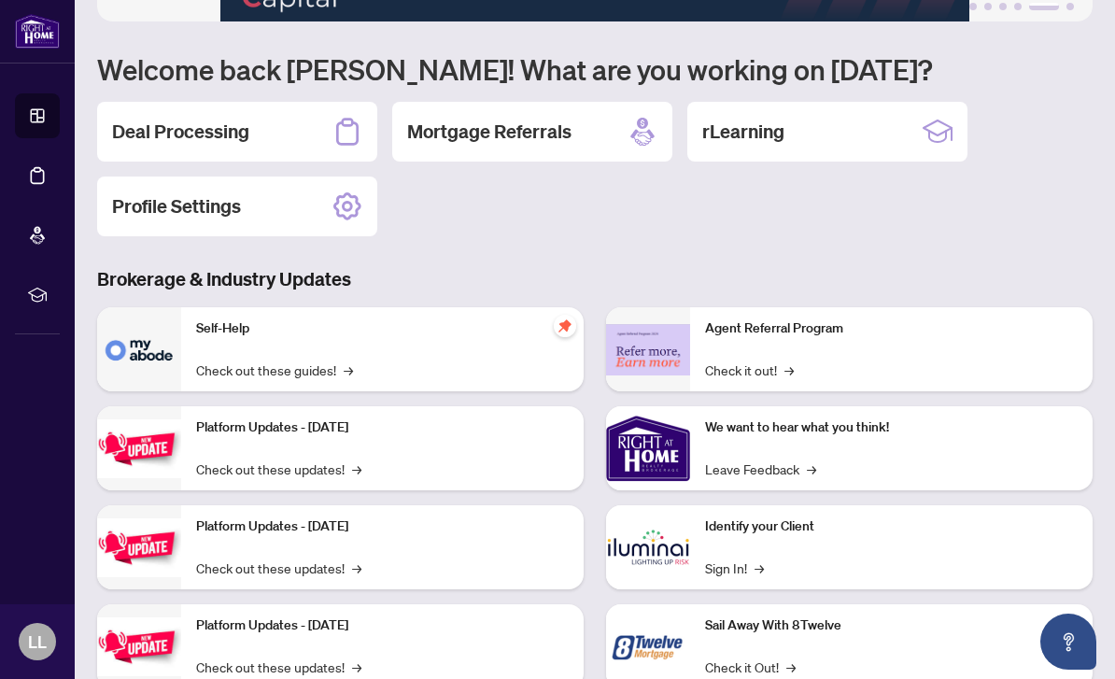
click at [317, 307] on div "Self-Help Check out these guides! →" at bounding box center [382, 349] width 402 height 84
click at [568, 318] on icon "pushpin" at bounding box center [564, 325] width 15 height 15
click at [270, 360] on link "Check out these guides! →" at bounding box center [274, 370] width 157 height 21
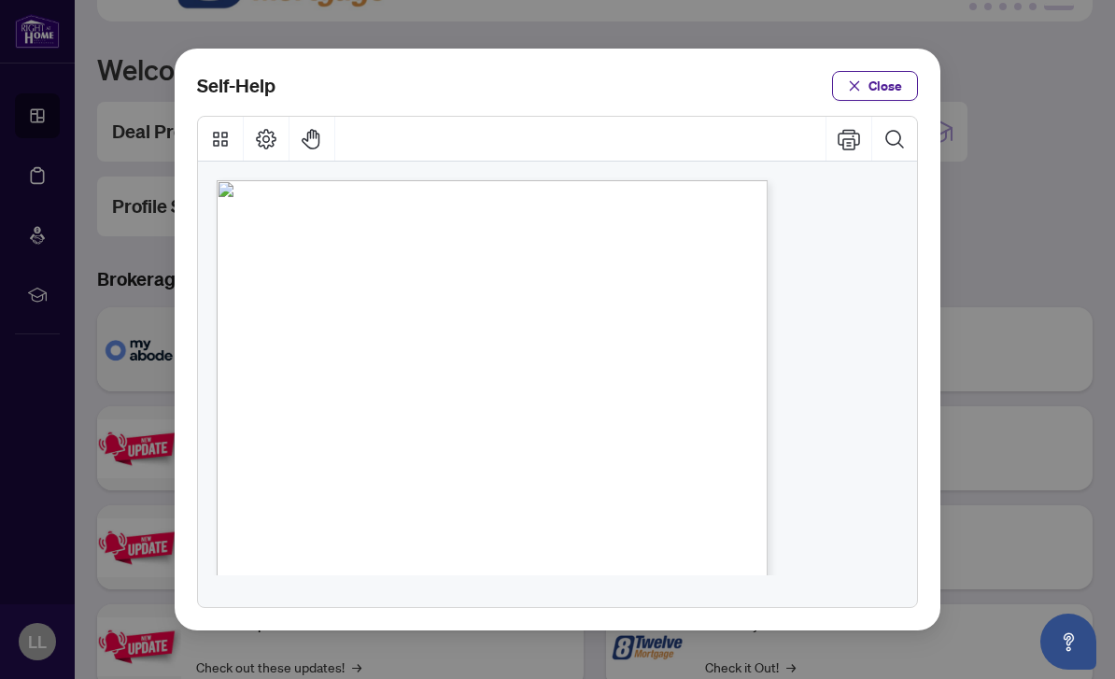
click at [899, 117] on button "Search Document" at bounding box center [894, 139] width 45 height 45
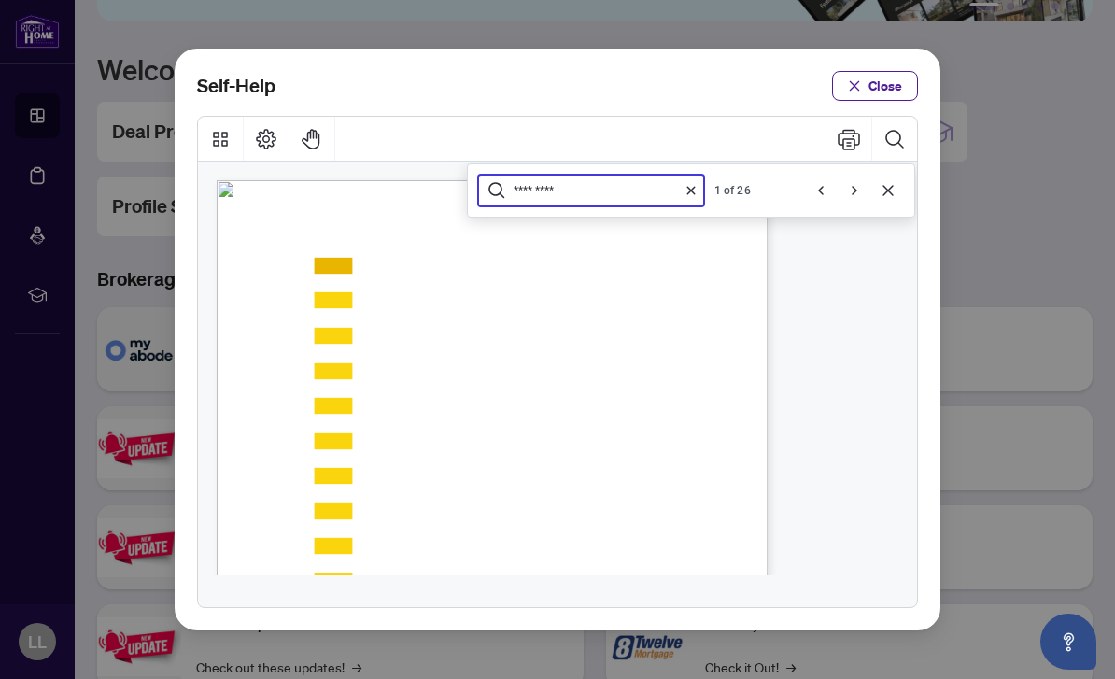
scroll to position [283, 0]
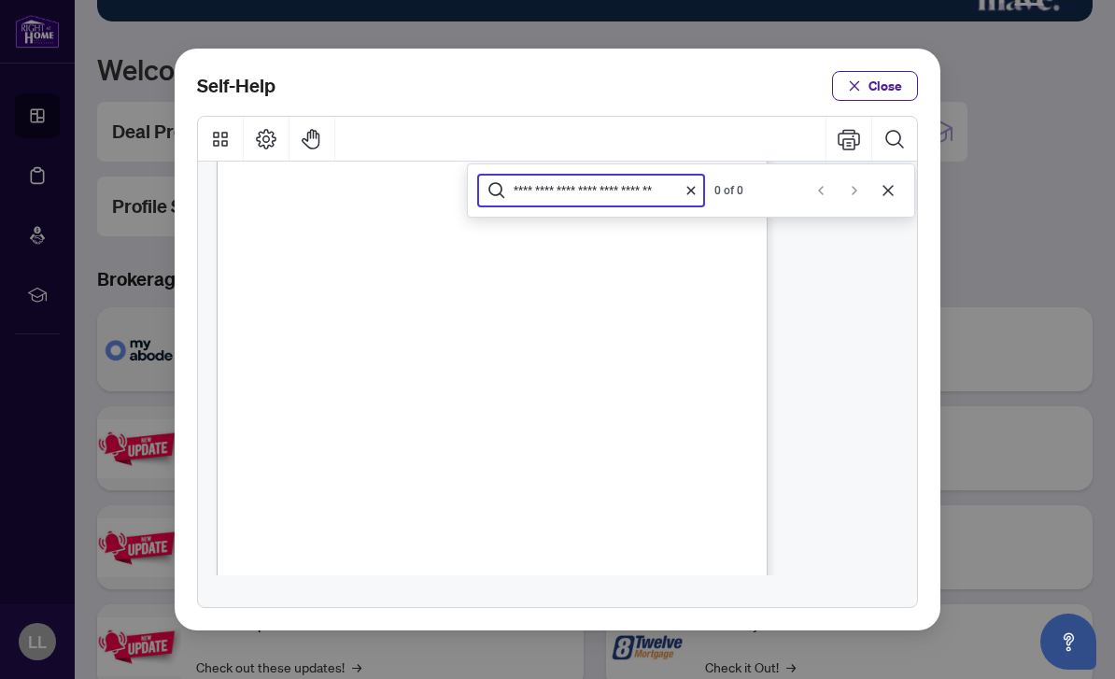
type input "**********"
click at [839, 299] on div "● How to Apply and Reset Filters ( PDF ) ● How to Archive a Document ( PDF ) ● …" at bounding box center [557, 384] width 719 height 445
click at [698, 179] on button "Clear search" at bounding box center [691, 190] width 22 height 22
click at [882, 71] on span "Close" at bounding box center [885, 86] width 34 height 30
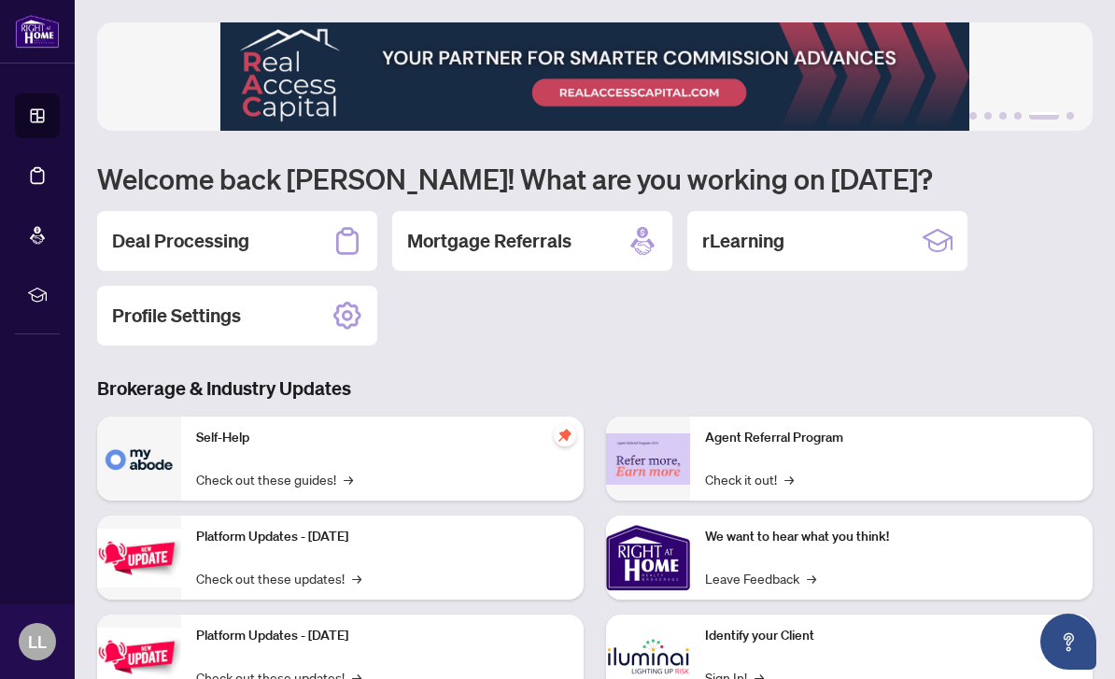
scroll to position [0, 0]
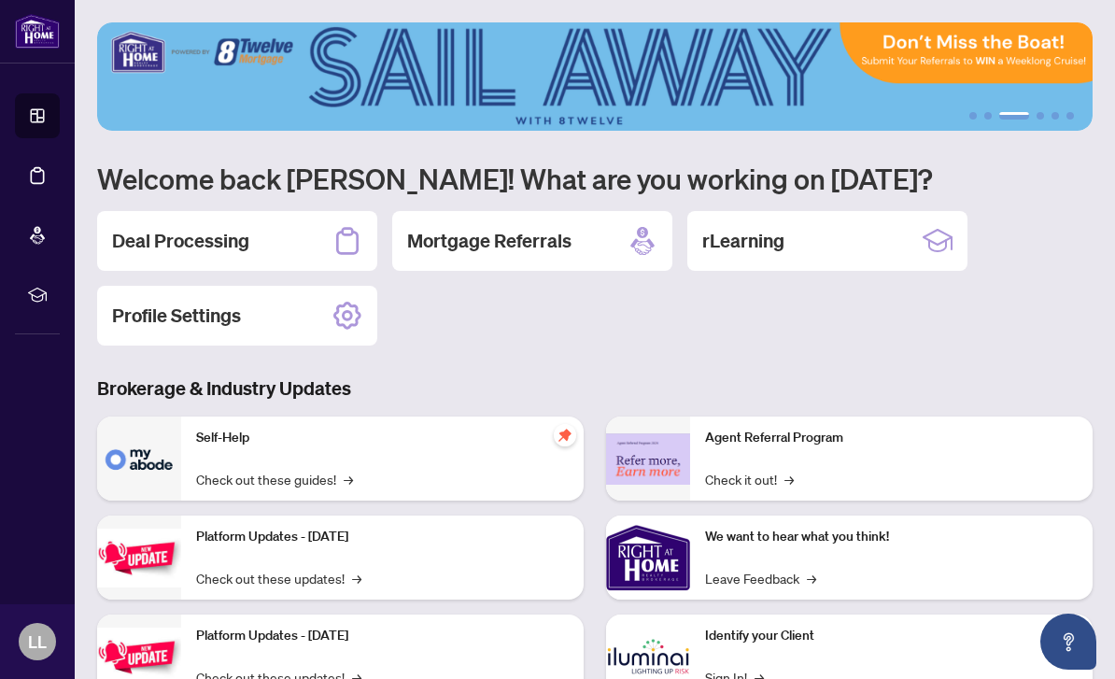
click at [200, 249] on h2 "Deal Processing" at bounding box center [180, 241] width 137 height 26
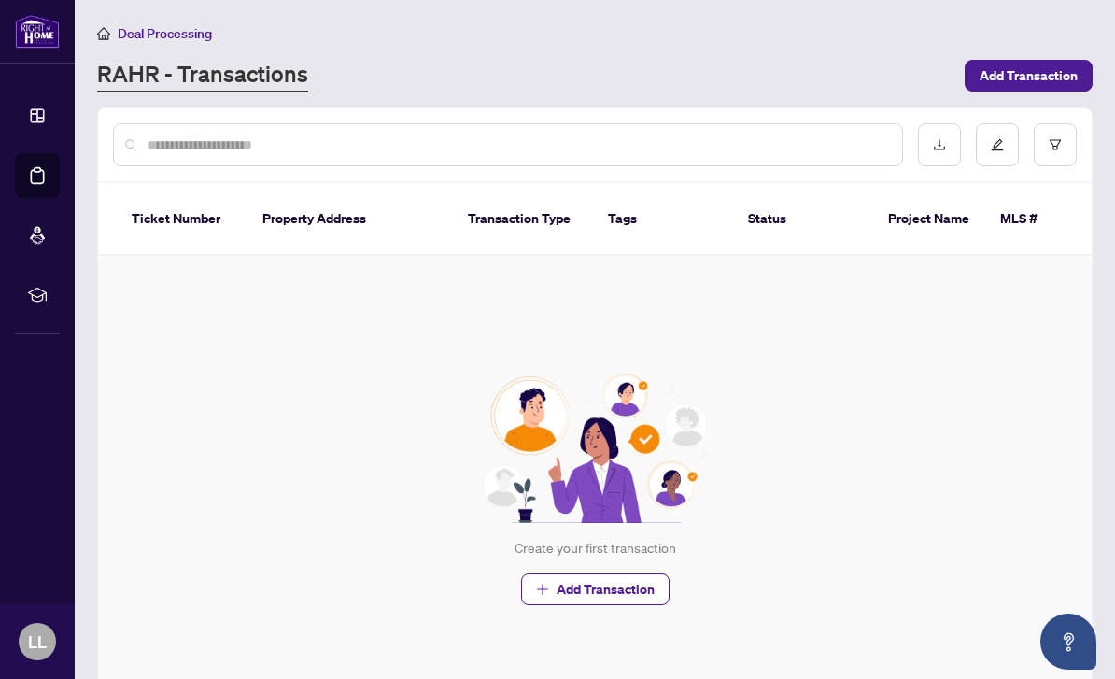
click at [1047, 76] on span "Add Transaction" at bounding box center [1029, 76] width 98 height 30
